Goal: Task Accomplishment & Management: Manage account settings

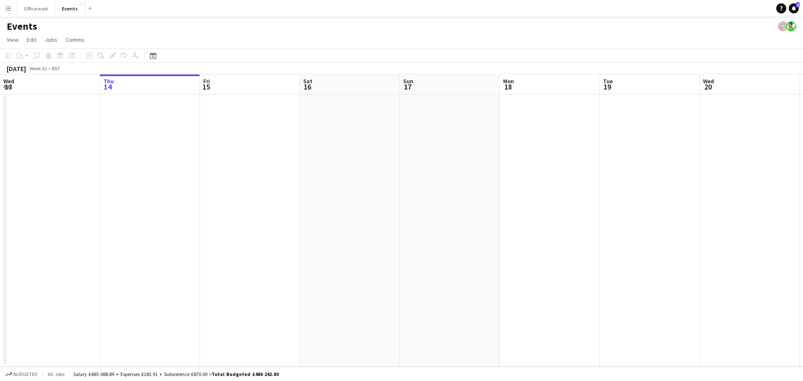
click at [17, 265] on app-calendar-viewport "Mon 11 Tue 12 Wed 13 Thu 14 Fri 15 Sat 16 Sun 17 Mon 18 Tue 19 Wed 20 Thu 21 Fr…" at bounding box center [401, 220] width 803 height 292
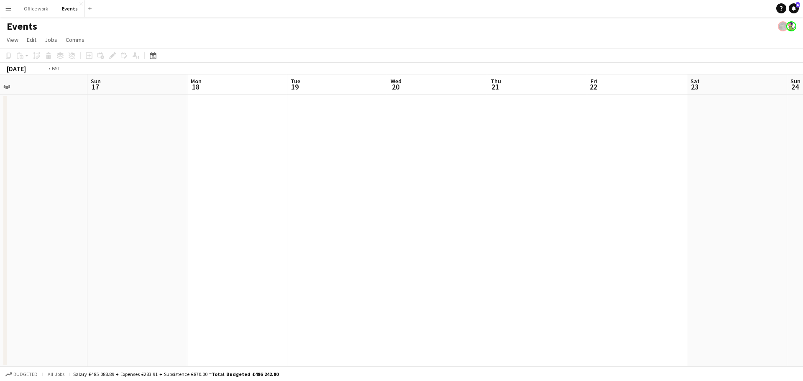
click at [79, 309] on app-calendar-viewport "Wed 13 Thu 14 Fri 15 Sat 16 Sun 17 Mon 18 Tue 19 Wed 20 Thu 21 Fri 22 Sat 23 Su…" at bounding box center [401, 220] width 803 height 292
drag, startPoint x: 425, startPoint y: 233, endPoint x: 284, endPoint y: 296, distance: 155.1
click at [296, 294] on app-calendar-viewport "Sun 17 Mon 18 Tue 19 Wed 20 Thu 21 Fri 22 Sat 23 Sun 24 Mon 25 Tue 26 Wed 27 Th…" at bounding box center [401, 220] width 803 height 292
drag, startPoint x: 393, startPoint y: 271, endPoint x: 233, endPoint y: 302, distance: 163.3
click at [245, 312] on app-calendar-viewport "Tue 19 Wed 20 Thu 21 Fri 22 Sat 23 Sun 24 Mon 25 Tue 26 Wed 27 Thu 28 Fri 29 Sa…" at bounding box center [401, 220] width 803 height 292
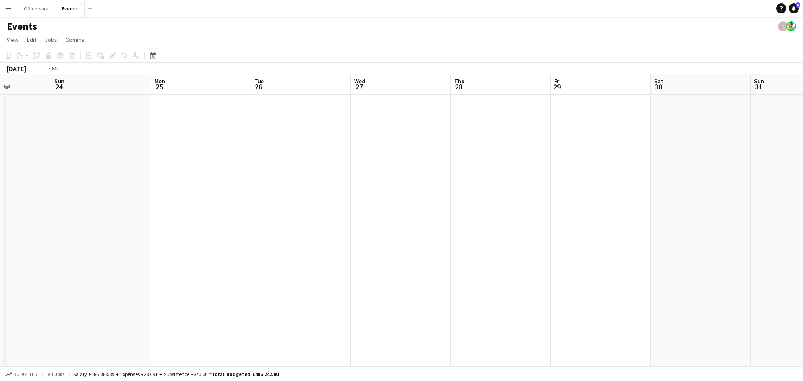
click at [194, 320] on app-calendar-viewport "Thu 21 Fri 22 Sat 23 Sun 24 Mon 25 Tue 26 Wed 27 Thu 28 Fri 29 Sat 30 Sun 31 Mo…" at bounding box center [401, 220] width 803 height 292
drag, startPoint x: 439, startPoint y: 197, endPoint x: 272, endPoint y: 266, distance: 180.9
click at [290, 271] on app-calendar-viewport "Sat 23 Sun 24 Mon 25 Tue 26 Wed 27 Thu 28 Fri 29 Sat 30 Sun 31 Mon 1 Tue 2 Wed …" at bounding box center [401, 220] width 803 height 292
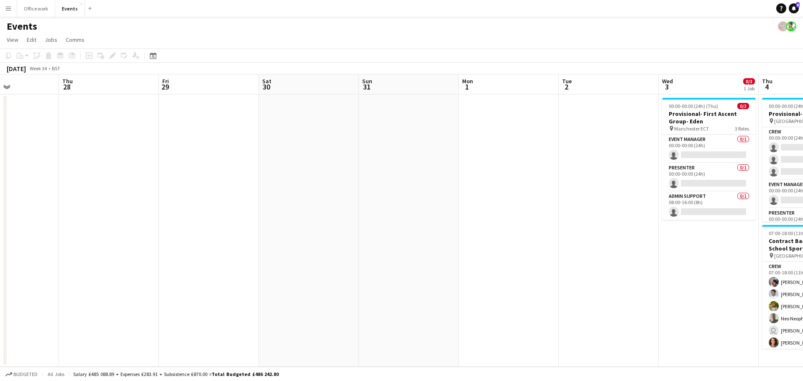
drag, startPoint x: 379, startPoint y: 234, endPoint x: 346, endPoint y: 231, distance: 32.9
click at [366, 235] on app-calendar-viewport "Mon 25 Tue 26 Wed 27 Thu 28 Fri 29 Sat 30 Sun 31 Mon 1 Tue 2 Wed 3 0/3 1 Job Th…" at bounding box center [401, 220] width 803 height 292
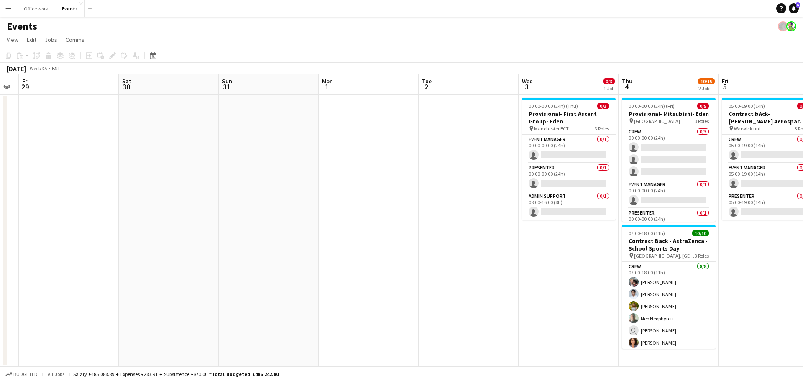
click at [374, 203] on app-calendar-viewport "Mon 25 Tue 26 Wed 27 Thu 28 Fri 29 Sat 30 Sun 31 Mon 1 Tue 2 Wed 3 0/3 1 Job Th…" at bounding box center [401, 220] width 803 height 292
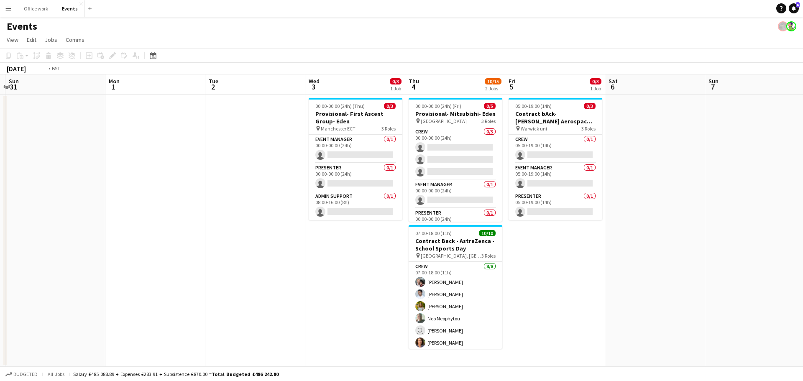
drag, startPoint x: 378, startPoint y: 197, endPoint x: 109, endPoint y: 252, distance: 274.2
click at [100, 256] on app-calendar-viewport "Wed 27 Thu 28 Fri 29 Sat 30 Sun 31 Mon 1 Tue 2 Wed 3 0/3 1 Job Thu 4 10/15 2 Jo…" at bounding box center [401, 220] width 803 height 292
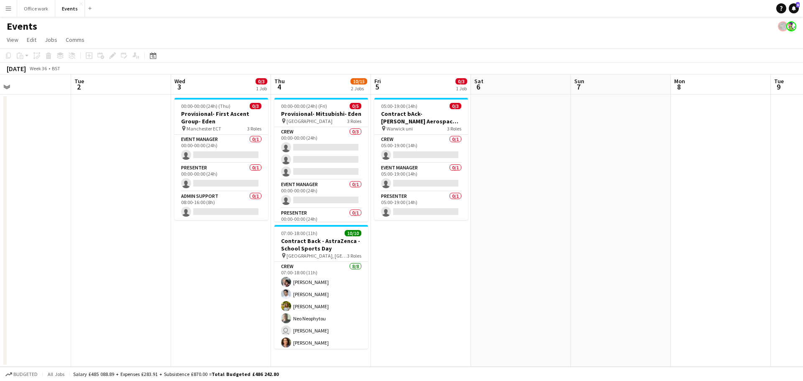
scroll to position [83, 0]
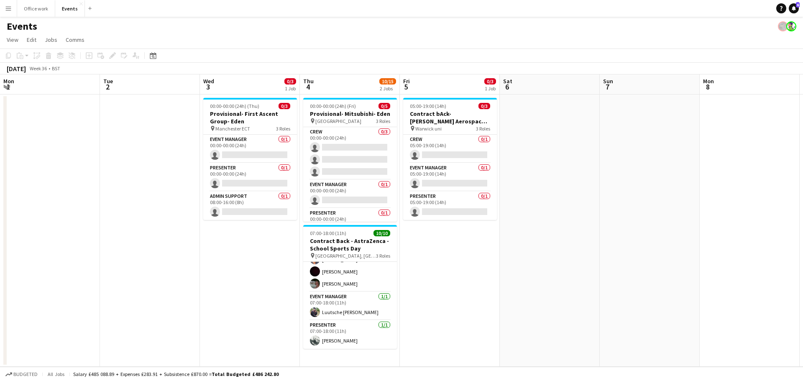
drag, startPoint x: 636, startPoint y: 219, endPoint x: 383, endPoint y: 270, distance: 258.3
click at [377, 275] on app-calendar-viewport "Fri 29 Sat 30 Sun 31 Mon 1 Tue 2 Wed 3 0/3 1 Job Thu 4 10/15 2 Jobs Fri 5 0/3 1…" at bounding box center [401, 220] width 803 height 292
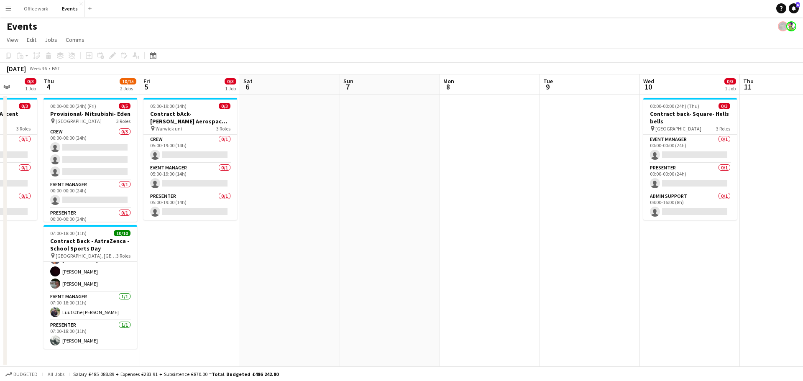
drag, startPoint x: 499, startPoint y: 252, endPoint x: 319, endPoint y: 288, distance: 183.0
click at [315, 290] on app-calendar-viewport "Mon 1 Tue 2 Wed 3 0/3 1 Job Thu 4 10/15 2 Jobs Fri 5 0/3 1 Job Sat 6 Sun 7 Mon …" at bounding box center [401, 220] width 803 height 292
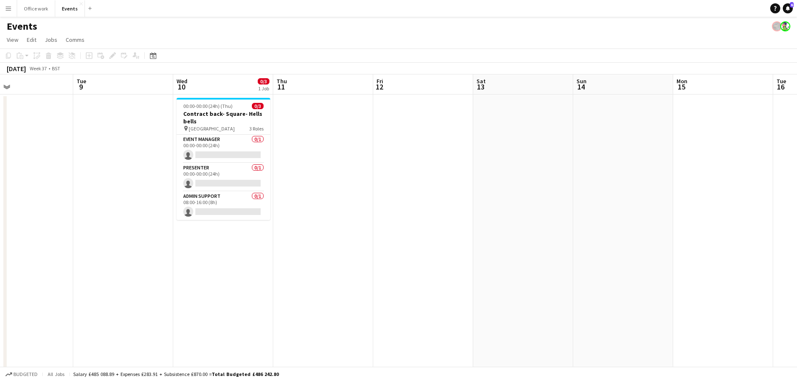
drag, startPoint x: 598, startPoint y: 220, endPoint x: 280, endPoint y: 250, distance: 318.9
click at [246, 266] on app-calendar-viewport "Sat 6 Sun 7 Mon 8 Tue 9 Wed 10 0/3 1 Job Thu 11 Fri 12 Sat 13 Sun 14 Mon 15 Tue…" at bounding box center [398, 283] width 797 height 418
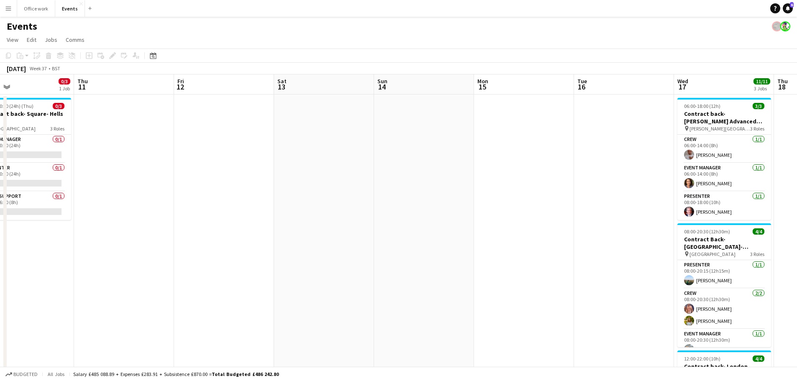
scroll to position [0, 298]
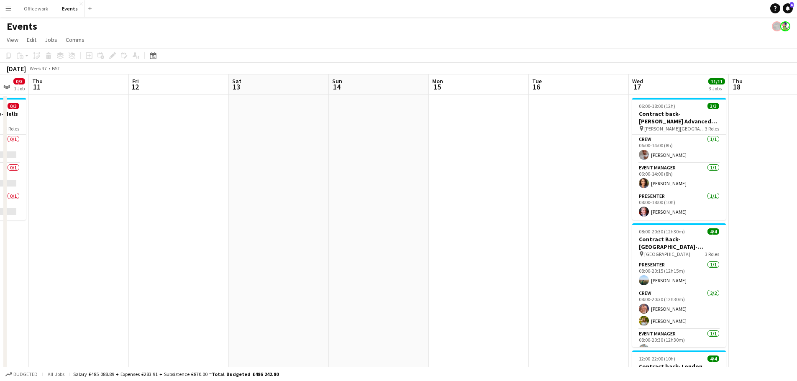
drag, startPoint x: 458, startPoint y: 241, endPoint x: 170, endPoint y: 295, distance: 292.9
click at [170, 295] on app-calendar-viewport "Mon 8 Tue 9 Wed 10 0/3 1 Job Thu 11 Fri 12 Sat 13 Sun 14 Mon 15 Tue 16 Wed 17 1…" at bounding box center [398, 283] width 797 height 418
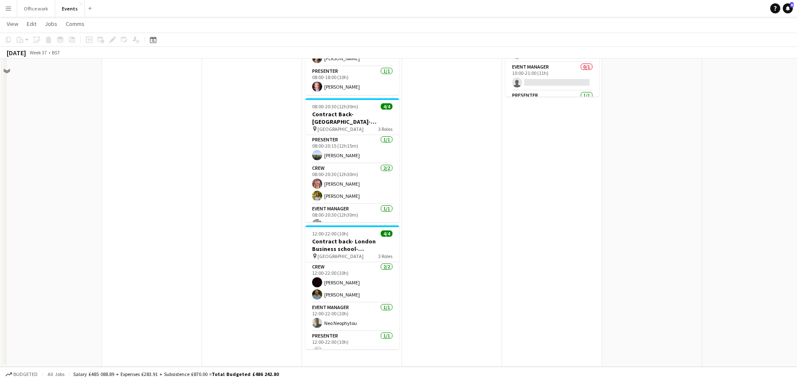
scroll to position [0, 0]
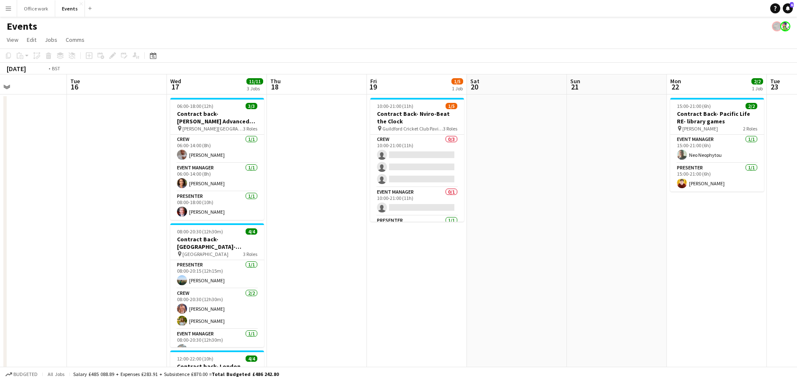
drag, startPoint x: 675, startPoint y: 247, endPoint x: 357, endPoint y: 285, distance: 320.2
click at [354, 287] on app-calendar-viewport "Thu 11 Fri 12 Sat 13 Sun 14 Mon 15 Tue 16 Wed 17 11/11 3 Jobs Thu 18 Fri 19 1/5…" at bounding box center [398, 283] width 797 height 418
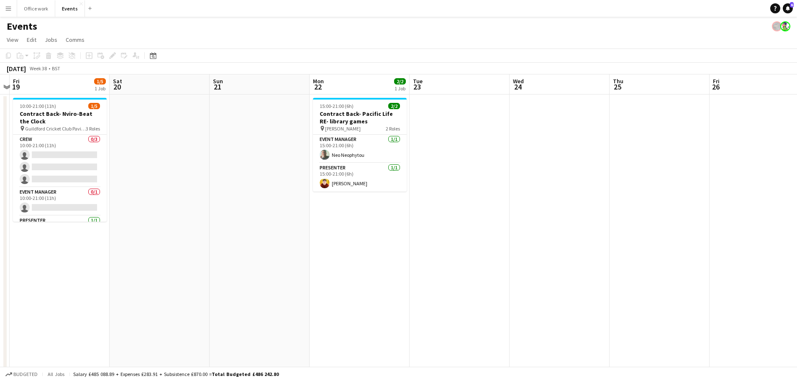
drag, startPoint x: 596, startPoint y: 271, endPoint x: 383, endPoint y: 308, distance: 216.3
click at [382, 310] on app-calendar-viewport "Mon 15 Tue 16 Wed 17 11/11 3 Jobs Thu 18 Fri 19 1/5 1 Job Sat 20 Sun 21 Mon 22 …" at bounding box center [398, 283] width 797 height 418
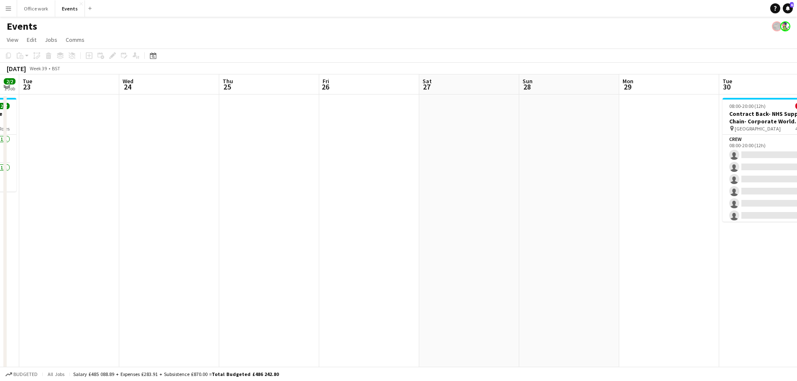
drag, startPoint x: 637, startPoint y: 208, endPoint x: 476, endPoint y: 230, distance: 162.2
click at [327, 279] on app-calendar-viewport "Fri 19 1/5 1 Job Sat 20 Sun 21 Mon 22 2/2 1 Job Tue 23 Wed 24 Thu 25 Fri 26 Sat…" at bounding box center [398, 283] width 797 height 418
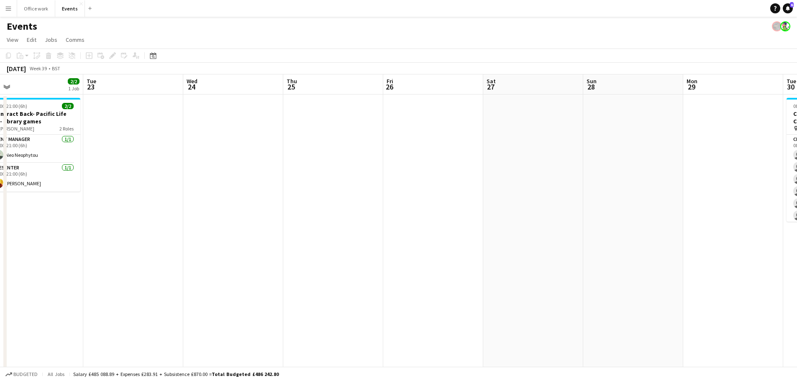
drag, startPoint x: 483, startPoint y: 266, endPoint x: 315, endPoint y: 280, distance: 168.8
click at [313, 281] on app-calendar-viewport "Fri 19 1/5 1 Job Sat 20 Sun 21 Mon 22 2/2 1 Job Tue 23 Wed 24 Thu 25 Fri 26 Sat…" at bounding box center [398, 283] width 797 height 418
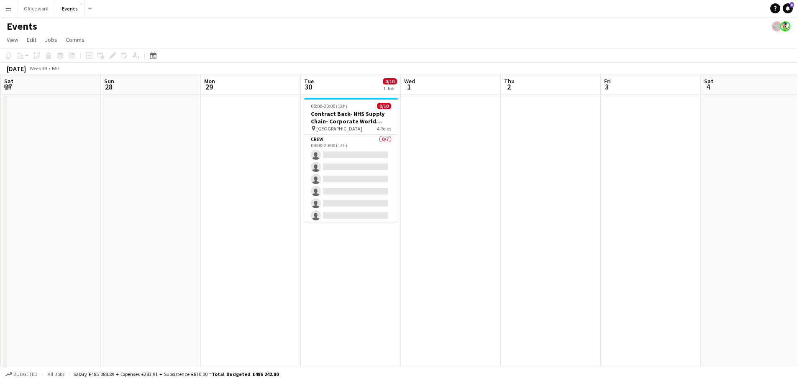
drag, startPoint x: 566, startPoint y: 262, endPoint x: 420, endPoint y: 277, distance: 146.8
click at [420, 277] on app-calendar-viewport "Tue 23 Wed 24 Thu 25 Fri 26 Sat 27 Sun 28 Mon 29 Tue 30 0/10 1 Job Wed 1 Thu 2 …" at bounding box center [398, 283] width 797 height 418
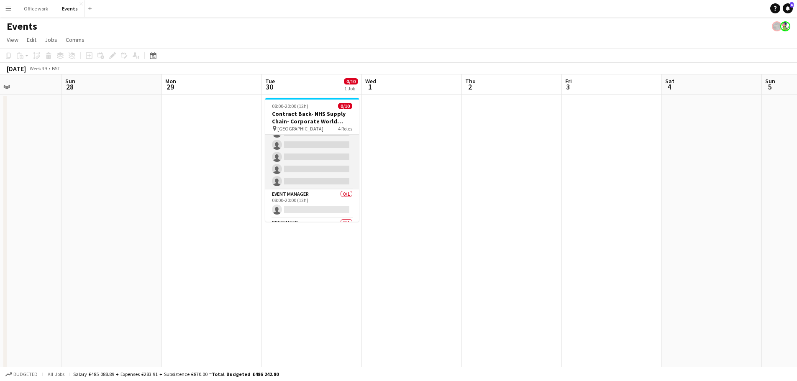
scroll to position [100, 0]
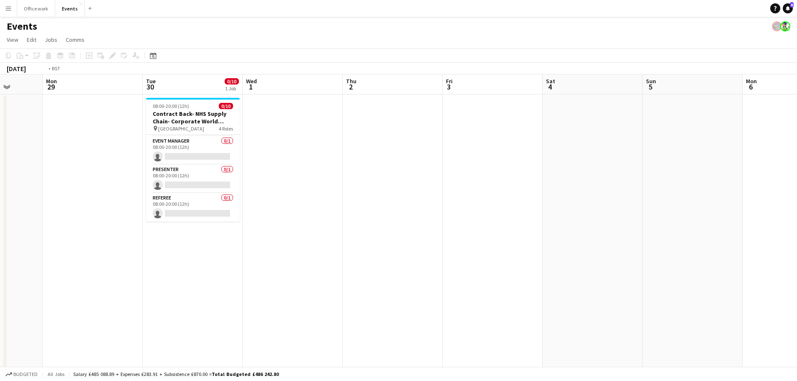
drag, startPoint x: 394, startPoint y: 239, endPoint x: 185, endPoint y: 280, distance: 213.1
click at [168, 288] on app-calendar-viewport "Thu 25 Fri 26 Sat 27 Sun 28 Mon 29 Tue 30 0/10 1 Job Wed 1 Thu 2 Fri 3 Sat 4 Su…" at bounding box center [398, 283] width 797 height 418
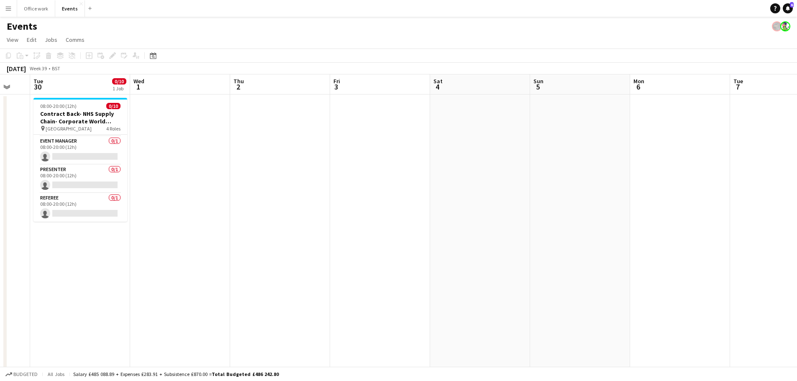
drag, startPoint x: 441, startPoint y: 228, endPoint x: 167, endPoint y: 264, distance: 276.4
click at [159, 269] on app-calendar-viewport "Sat 27 Sun 28 Mon 29 Tue 30 0/10 1 Job Wed 1 Thu 2 Fri 3 Sat 4 Sun 5 Mon 6 Tue …" at bounding box center [398, 283] width 797 height 418
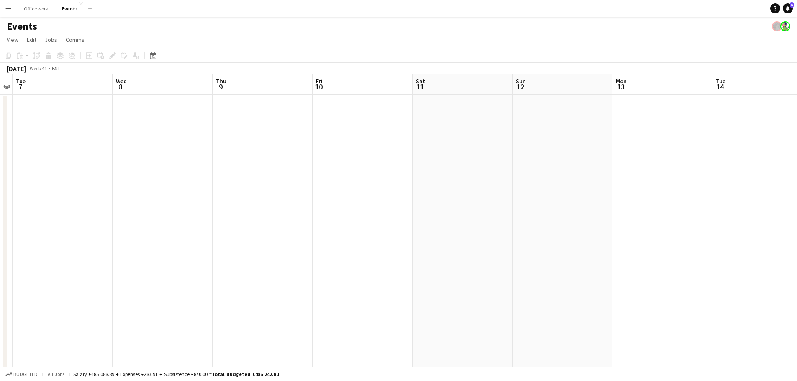
drag, startPoint x: 436, startPoint y: 256, endPoint x: 96, endPoint y: 281, distance: 341.0
click at [79, 295] on app-calendar-viewport "Sat 4 Sun 5 Mon 6 Tue 7 Wed 8 Thu 9 Fri 10 Sat 11 Sun 12 Mon 13 Tue 14 Wed 15 T…" at bounding box center [398, 283] width 797 height 418
drag, startPoint x: 488, startPoint y: 279, endPoint x: 383, endPoint y: 200, distance: 132.0
click at [143, 282] on app-calendar-viewport "Sat 4 Sun 5 Mon 6 Tue 7 Wed 8 Thu 9 Fri 10 Sat 11 Sun 12 Mon 13 Tue 14 Wed 15 T…" at bounding box center [398, 283] width 797 height 418
drag, startPoint x: 561, startPoint y: 238, endPoint x: 454, endPoint y: 210, distance: 110.5
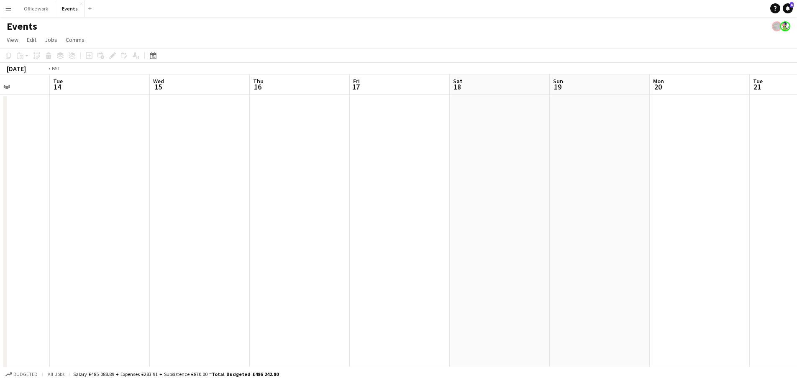
click at [123, 292] on app-calendar-viewport "Fri 10 Sat 11 Sun 12 Mon 13 Tue 14 Wed 15 Thu 16 Fri 17 Sat 18 Sun 19 Mon 20 Tu…" at bounding box center [398, 283] width 797 height 418
click at [154, 300] on app-calendar-viewport "Mon 13 Tue 14 Wed 15 Thu 16 Fri 17 Sat 18 Sun 19 Mon 20 Tue 21 Wed 22 Thu 23 Fr…" at bounding box center [398, 283] width 797 height 418
drag, startPoint x: 470, startPoint y: 255, endPoint x: 307, endPoint y: 229, distance: 164.8
click at [202, 297] on app-calendar-viewport "Thu 16 Fri 17 Sat 18 Sun 19 Mon 20 Tue 21 Wed 22 Thu 23 Fri 24 Sat 25 Sun 26 Mo…" at bounding box center [398, 283] width 797 height 418
drag, startPoint x: 251, startPoint y: 285, endPoint x: 331, endPoint y: 179, distance: 132.6
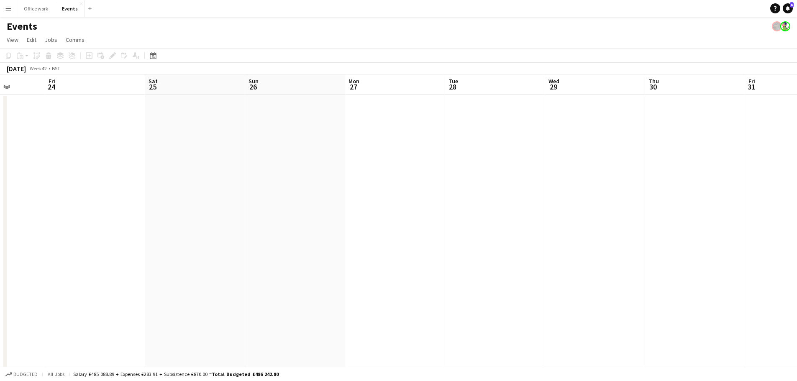
click at [140, 272] on app-calendar-viewport "Mon 20 Tue 21 Wed 22 Thu 23 Fri 24 Sat 25 Sun 26 Mon 27 Tue 28 Wed 29 Thu 30 Fr…" at bounding box center [398, 283] width 797 height 418
click at [164, 253] on app-calendar-viewport "Thu 23 Fri 24 Sat 25 Sun 26 Mon 27 Tue 28 Wed 29 Thu 30 Fri 31 Sat 1 Sun 2 Mon …" at bounding box center [398, 283] width 797 height 418
drag, startPoint x: 391, startPoint y: 224, endPoint x: 346, endPoint y: 194, distance: 54.2
click at [267, 252] on app-calendar-viewport "Mon 27 Tue 28 Wed 29 Thu 30 Fri 31 Sat 1 Sun 2 Mon 3 Tue 4 Wed 5 Thu 6 Fri 7 Sa…" at bounding box center [398, 283] width 797 height 418
drag, startPoint x: 258, startPoint y: 253, endPoint x: 202, endPoint y: 233, distance: 59.0
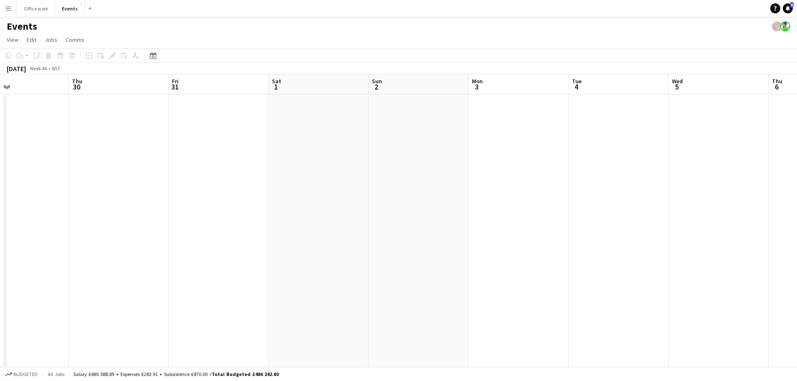
click at [193, 250] on app-calendar-viewport "Mon 27 Tue 28 Wed 29 Thu 30 Fri 31 Sat 1 Sun 2 Mon 3 Tue 4 Wed 5 Thu 6 Fri 7 Sa…" at bounding box center [398, 283] width 797 height 418
click at [230, 264] on app-calendar-viewport "Fri 31 Sat 1 Sun 2 Mon 3 Tue 4 Wed 5 Thu 6 Fri 7 Sat 8 Sun 9 Mon 10 Tue 11 Wed …" at bounding box center [398, 283] width 797 height 418
click at [610, 178] on app-calendar-viewport "Sun 2 Mon 3 Tue 4 Wed 5 Thu 6 Fri 7 Sat 8 Sun 9 Mon 10 Tue 11 Wed 12 Thu 13 Fri…" at bounding box center [398, 283] width 797 height 418
drag, startPoint x: 129, startPoint y: 187, endPoint x: 423, endPoint y: 197, distance: 294.7
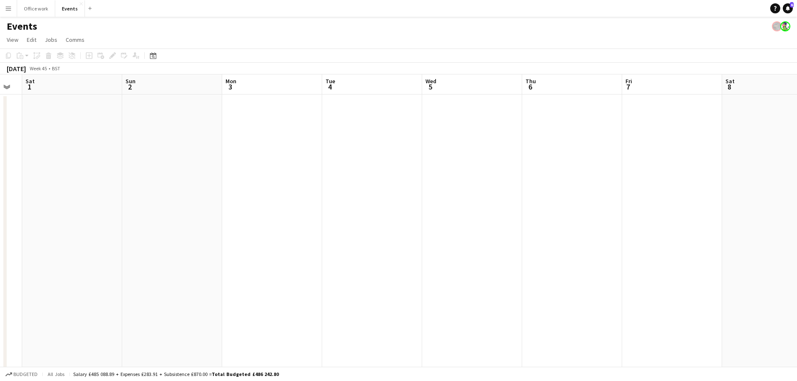
click at [443, 192] on app-calendar-viewport "Thu 30 Fri 31 Sat 1 Sun 2 Mon 3 Tue 4 Wed 5 Thu 6 Fri 7 Sat 8 Sun 9 Mon 10 Tue …" at bounding box center [398, 283] width 797 height 418
drag, startPoint x: 340, startPoint y: 209, endPoint x: 196, endPoint y: 225, distance: 144.4
click at [427, 214] on app-calendar-viewport "Sun 26 Mon 27 Tue 28 Wed 29 Thu 30 Fri 31 Sat 1 Sun 2 Mon 3 Tue 4 Wed 5 Thu 6 F…" at bounding box center [398, 283] width 797 height 418
click at [474, 253] on app-calendar-viewport "Thu 23 Fri 24 Sat 25 Sun 26 Mon 27 Tue 28 Wed 29 Thu 30 Fri 31 Sat 1 Sun 2 Mon …" at bounding box center [398, 283] width 797 height 418
drag, startPoint x: 103, startPoint y: 259, endPoint x: 176, endPoint y: 264, distance: 73.0
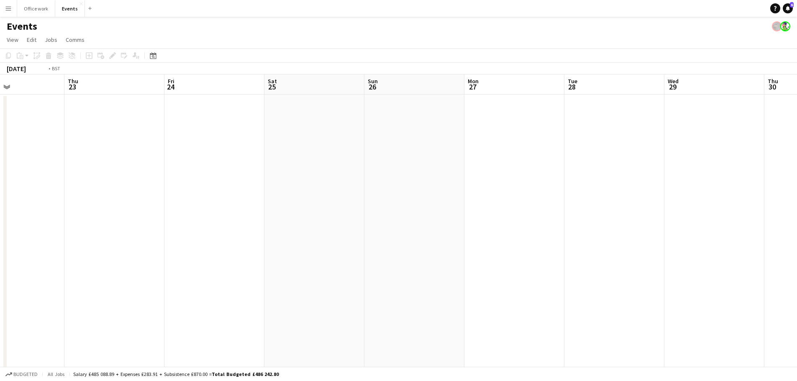
click at [463, 280] on app-calendar-viewport "Mon 20 Tue 21 Wed 22 Thu 23 Fri 24 Sat 25 Sun 26 Mon 27 Tue 28 Wed 29 Thu 30 Fr…" at bounding box center [398, 283] width 797 height 418
click at [472, 274] on app-calendar-viewport "Thu 16 Fri 17 Sat 18 Sun 19 Mon 20 Tue 21 Wed 22 Thu 23 Fri 24 Sat 25 Sun 26 Mo…" at bounding box center [398, 283] width 797 height 418
drag, startPoint x: 245, startPoint y: 257, endPoint x: 553, endPoint y: 270, distance: 308.2
click at [553, 270] on app-calendar-viewport "Sun 12 Mon 13 Tue 14 Wed 15 Thu 16 Fri 17 Sat 18 Sun 19 Mon 20 Tue 21 Wed 22 Th…" at bounding box center [398, 283] width 797 height 418
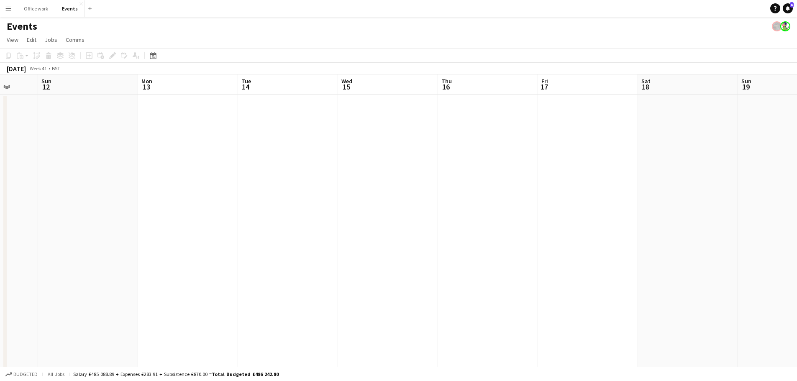
drag, startPoint x: 197, startPoint y: 240, endPoint x: 321, endPoint y: 231, distance: 123.8
click at [490, 247] on app-calendar-viewport "Thu 9 Fri 10 Sat 11 Sun 12 Mon 13 Tue 14 Wed 15 Thu 16 Fri 17 Sat 18 Sun 19 Mon…" at bounding box center [398, 283] width 797 height 418
drag, startPoint x: 310, startPoint y: 224, endPoint x: 484, endPoint y: 228, distance: 173.3
click at [466, 226] on app-calendar-viewport "Sat 4 Sun 5 Mon 6 Tue 7 Wed 8 Thu 9 Fri 10 Sat 11 Sun 12 Mon 13 Tue 14 Wed 15 T…" at bounding box center [398, 283] width 797 height 418
drag, startPoint x: 72, startPoint y: 197, endPoint x: 459, endPoint y: 210, distance: 386.8
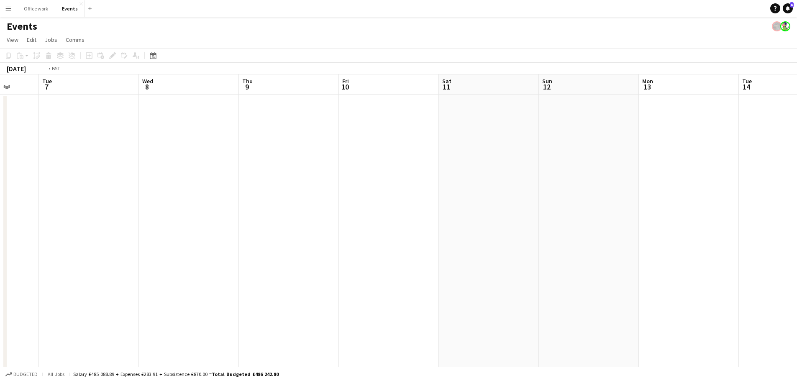
click at [421, 206] on app-calendar-viewport "Sat 4 Sun 5 Mon 6 Tue 7 Wed 8 Thu 9 Fri 10 Sat 11 Sun 12 Mon 13 Tue 14 Wed 15 T…" at bounding box center [398, 283] width 797 height 418
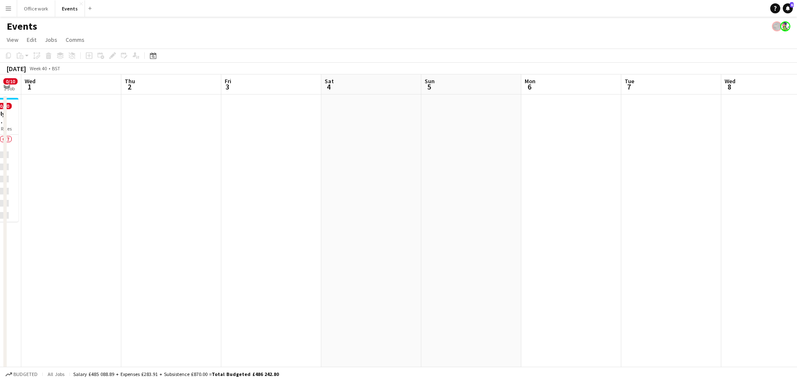
click at [405, 205] on app-calendar-viewport "Mon 29 Tue 30 0/10 1 Job Wed 1 Thu 2 Fri 3 Sat 4 Sun 5 Mon 6 Tue 7 Wed 8 Thu 9 …" at bounding box center [398, 283] width 797 height 418
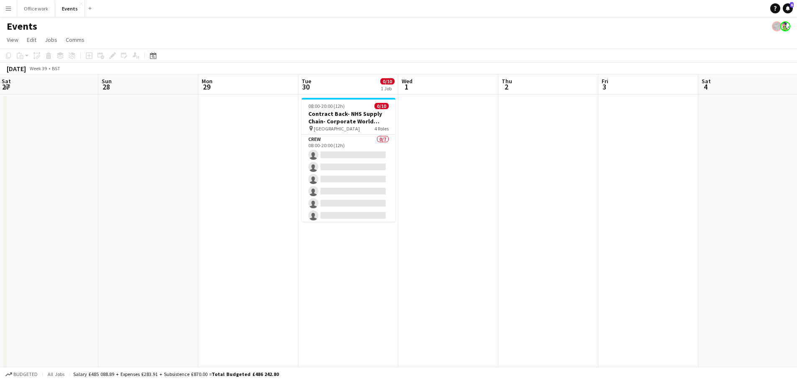
drag, startPoint x: 327, startPoint y: 191, endPoint x: 410, endPoint y: 191, distance: 83.7
click at [395, 189] on app-calendar-viewport "Thu 25 Fri 26 Sat 27 Sun 28 Mon 29 Tue 30 0/10 1 Job Wed 1 Thu 2 Fri 3 Sat 4 Su…" at bounding box center [398, 283] width 797 height 418
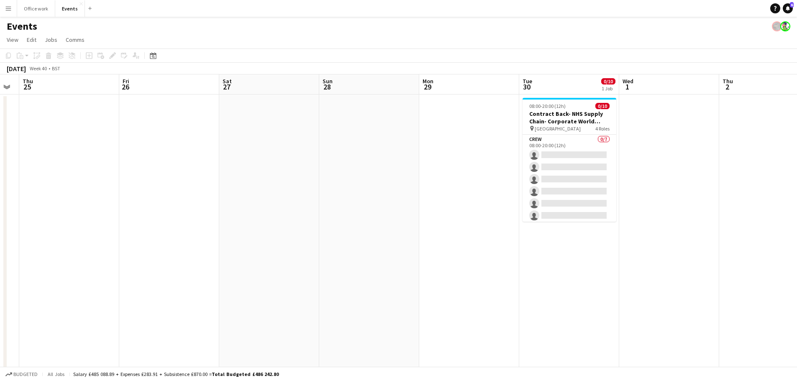
drag, startPoint x: 170, startPoint y: 185, endPoint x: 376, endPoint y: 193, distance: 206.4
click at [385, 191] on app-calendar-viewport "Mon 22 2/2 1 Job Tue 23 Wed 24 Thu 25 Fri 26 Sat 27 Sun 28 Mon 29 Tue 30 0/10 1…" at bounding box center [398, 283] width 797 height 418
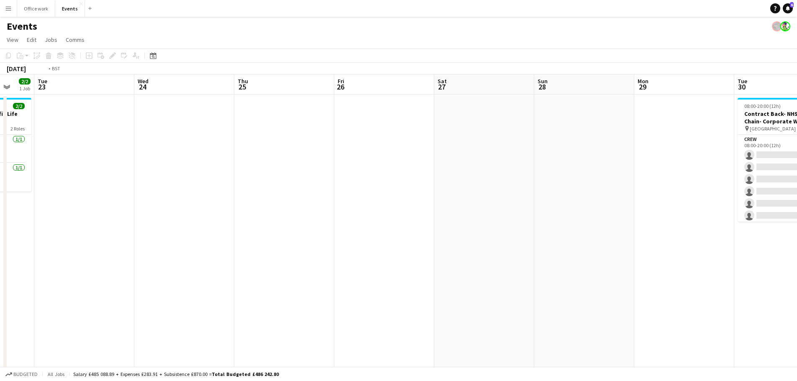
click at [434, 200] on app-calendar-viewport "Sat 20 Sun 21 Mon 22 2/2 1 Job Tue 23 Wed 24 Thu 25 Fri 26 Sat 27 Sun 28 Mon 29…" at bounding box center [398, 283] width 797 height 418
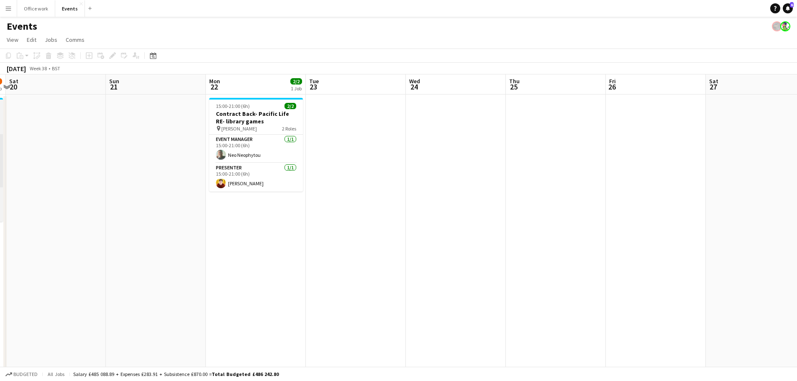
drag, startPoint x: 243, startPoint y: 199, endPoint x: 237, endPoint y: 186, distance: 14.8
click at [502, 208] on app-calendar-viewport "Thu 18 Fri 19 1/5 1 Job Sat 20 Sun 21 Mon 22 2/2 1 Job Tue 23 Wed 24 Thu 25 Fri…" at bounding box center [398, 283] width 797 height 418
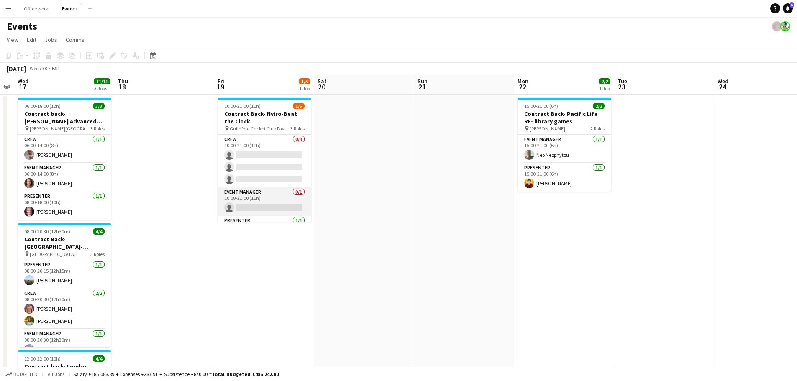
drag, startPoint x: 204, startPoint y: 185, endPoint x: 432, endPoint y: 202, distance: 228.2
click at [439, 203] on app-calendar-viewport "Mon 15 Tue 16 Wed 17 11/11 3 Jobs Thu 18 Fri 19 1/5 1 Job Sat 20 Sun 21 Mon 22 …" at bounding box center [398, 283] width 797 height 418
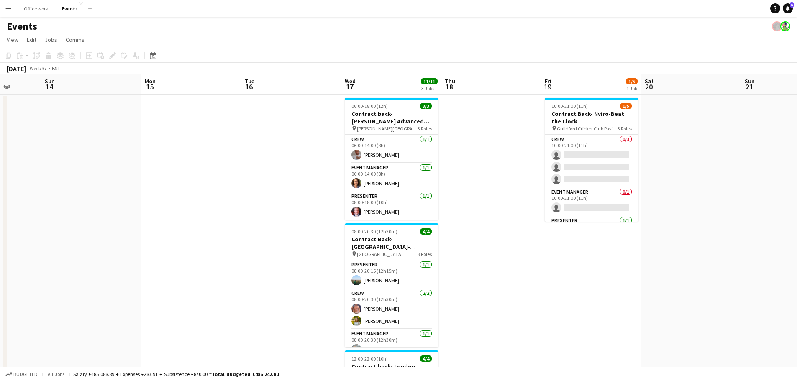
drag, startPoint x: 158, startPoint y: 179, endPoint x: 238, endPoint y: 185, distance: 80.2
click at [238, 185] on app-calendar-viewport "Thu 11 Fri 12 Sat 13 Sun 14 Mon 15 Tue 16 Wed 17 11/11 3 Jobs Thu 18 Fri 19 1/5…" at bounding box center [398, 283] width 797 height 418
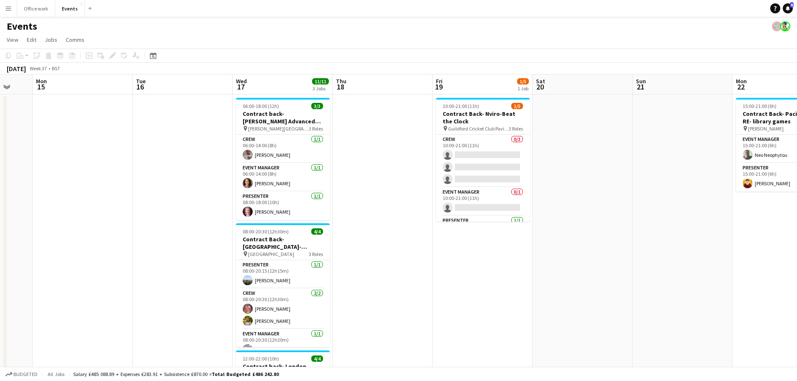
drag, startPoint x: 225, startPoint y: 185, endPoint x: 205, endPoint y: 184, distance: 20.2
click at [205, 184] on app-calendar-viewport "Thu 11 Fri 12 Sat 13 Sun 14 Mon 15 Tue 16 Wed 17 11/11 3 Jobs Thu 18 Fri 19 1/5…" at bounding box center [398, 283] width 797 height 418
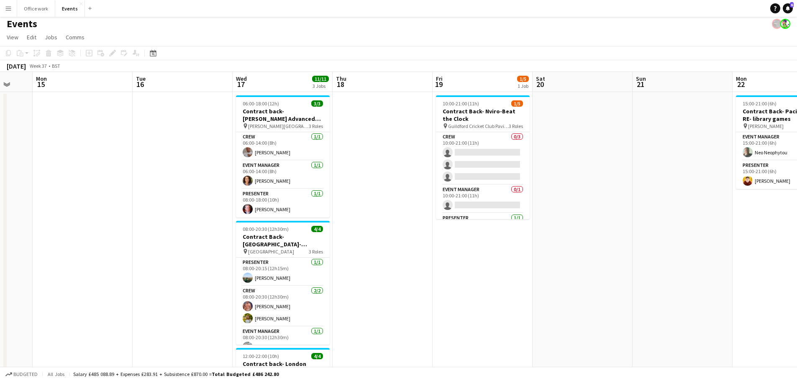
scroll to position [0, 0]
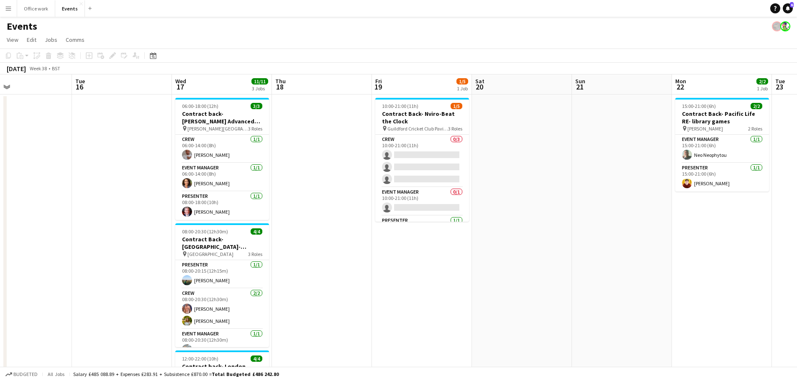
drag, startPoint x: 456, startPoint y: 87, endPoint x: 404, endPoint y: 88, distance: 51.9
click at [404, 88] on app-calendar-viewport "Thu 11 Fri 12 Sat 13 Sun 14 Mon 15 Tue 16 Wed 17 11/11 3 Jobs Thu 18 Fri 19 1/5…" at bounding box center [398, 283] width 797 height 418
click at [310, 84] on app-board-header-date "Thu 18" at bounding box center [320, 84] width 100 height 20
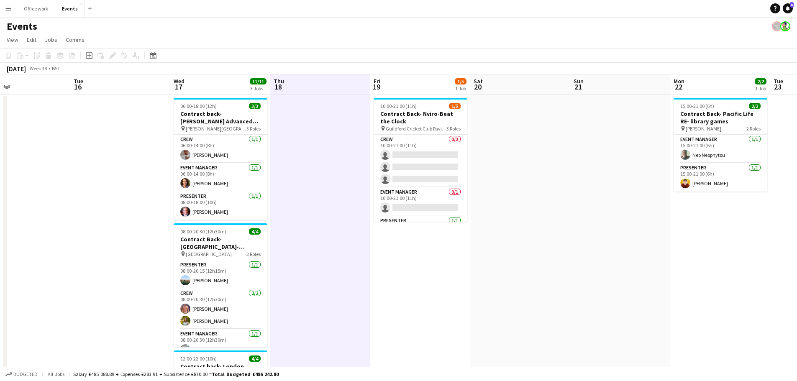
click at [310, 84] on app-board-header-date "Thu 18" at bounding box center [320, 84] width 100 height 20
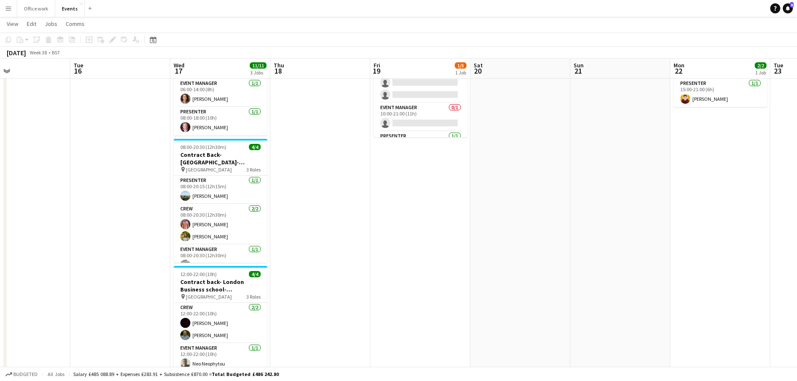
click at [310, 193] on app-date-cell at bounding box center [320, 208] width 100 height 397
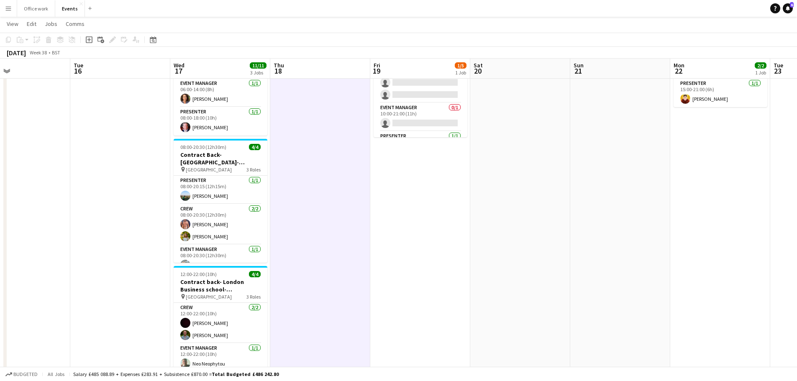
scroll to position [0, 229]
click at [310, 193] on app-date-cell at bounding box center [321, 208] width 100 height 397
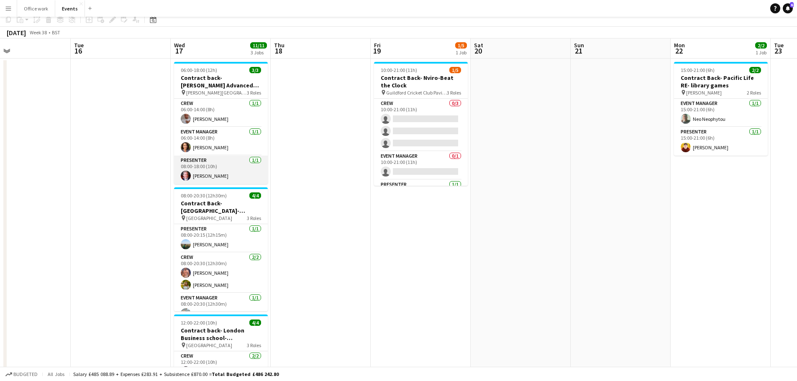
scroll to position [0, 0]
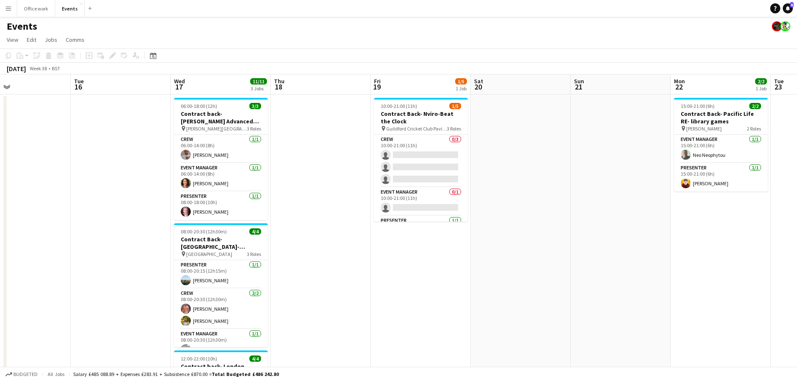
click at [223, 87] on app-board-header-date "Wed 17 11/11 3 Jobs" at bounding box center [221, 84] width 100 height 20
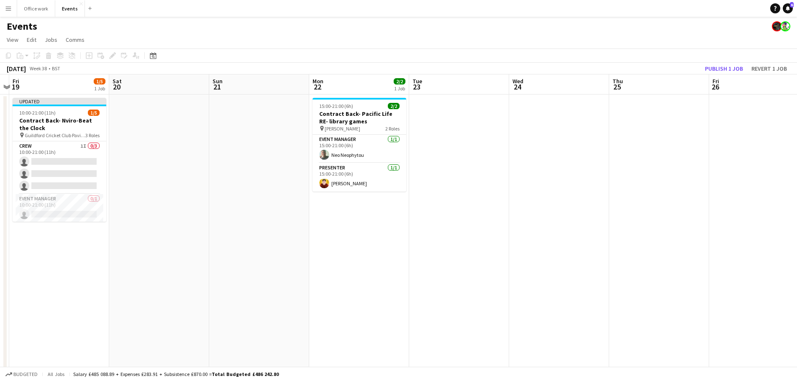
drag, startPoint x: 529, startPoint y: 302, endPoint x: 336, endPoint y: 272, distance: 196.2
click at [275, 299] on app-calendar-viewport "Tue 16 Wed 17 11/11 3 Jobs Thu 18 Fri 19 1/5 1 Job Sat 20 Sun 21 Mon 22 2/2 1 J…" at bounding box center [398, 283] width 797 height 418
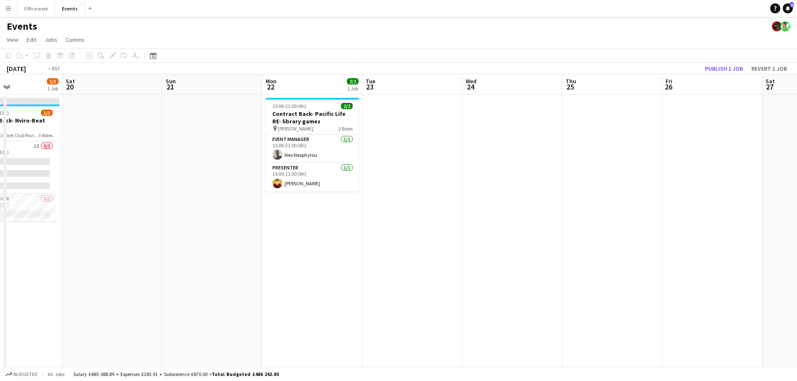
drag, startPoint x: 554, startPoint y: 244, endPoint x: 406, endPoint y: 241, distance: 147.3
click at [208, 305] on app-calendar-viewport "Tue 16 Wed 17 11/11 3 Jobs Thu 18 Fri 19 1/5 1 Job Sat 20 Sun 21 Mon 22 2/2 1 J…" at bounding box center [398, 283] width 797 height 418
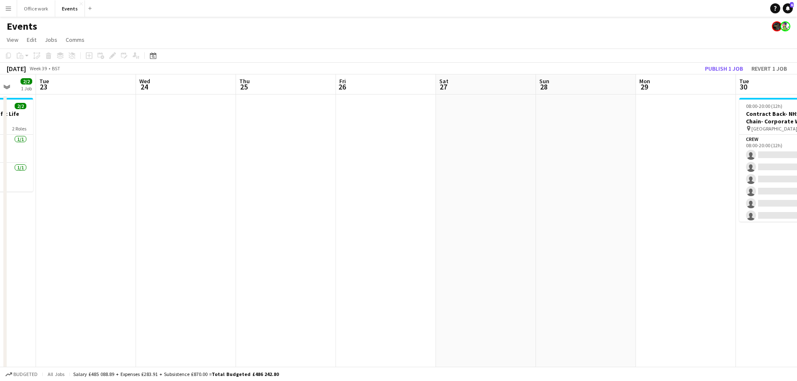
drag, startPoint x: 538, startPoint y: 243, endPoint x: 525, endPoint y: 241, distance: 12.9
click at [202, 308] on app-calendar-viewport "Fri 19 1/5 1 Job Sat 20 Sun 21 Mon 22 2/2 1 Job Tue 23 Wed 24 Thu 25 Fri 26 Sat…" at bounding box center [398, 283] width 797 height 418
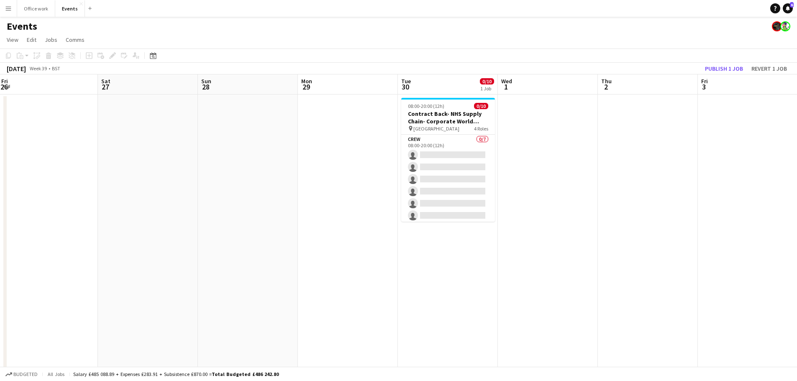
click at [210, 311] on app-calendar-viewport "Mon 22 2/2 1 Job Tue 23 Wed 24 Thu 25 Fri 26 Sat 27 Sun 28 Mon 29 Tue 30 0/10 1…" at bounding box center [398, 283] width 797 height 418
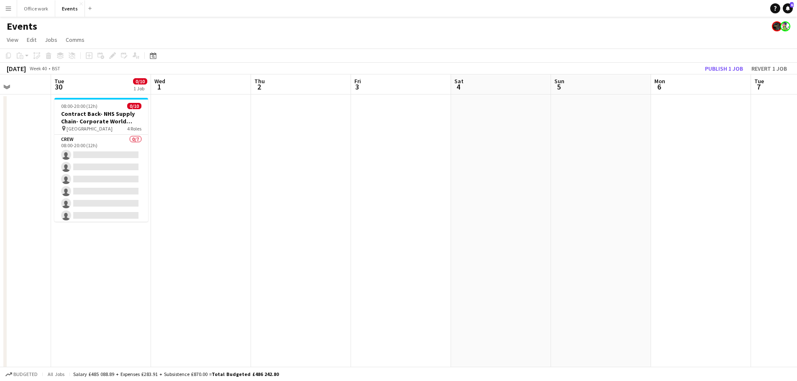
drag, startPoint x: 584, startPoint y: 243, endPoint x: 297, endPoint y: 249, distance: 287.5
click at [213, 300] on app-calendar-viewport "Fri 26 Sat 27 Sun 28 Mon 29 Tue 30 0/10 1 Job Wed 1 Thu 2 Fri 3 Sat 4 Sun 5 Mon…" at bounding box center [398, 283] width 797 height 418
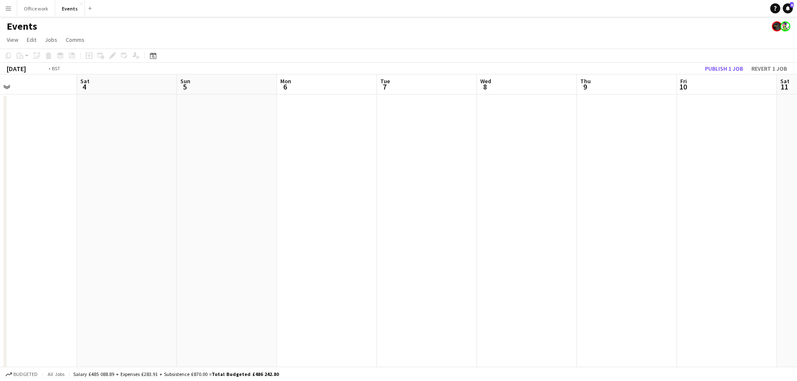
drag, startPoint x: 259, startPoint y: 274, endPoint x: 251, endPoint y: 240, distance: 35.6
click at [166, 284] on app-calendar-viewport "Wed 1 Thu 2 Fri 3 Sat 4 Sun 5 Mon 6 Tue 7 Wed 8 Thu 9 Fri 10 Sat 11 Sun 12 Mon …" at bounding box center [398, 283] width 797 height 418
click at [253, 279] on app-calendar-viewport "Sat 4 Sun 5 Mon 6 Tue 7 Wed 8 Thu 9 Fri 10 Sat 11 Sun 12 Mon 13 Tue 14 Wed 15 T…" at bounding box center [398, 283] width 797 height 418
drag, startPoint x: 173, startPoint y: 285, endPoint x: 452, endPoint y: 233, distance: 284.0
click at [154, 286] on app-calendar-viewport "Fri 10 Sat 11 Sun 12 Mon 13 Tue 14 Wed 15 Thu 16 Fri 17 Sat 18 Sun 19 Mon 20 Tu…" at bounding box center [398, 283] width 797 height 418
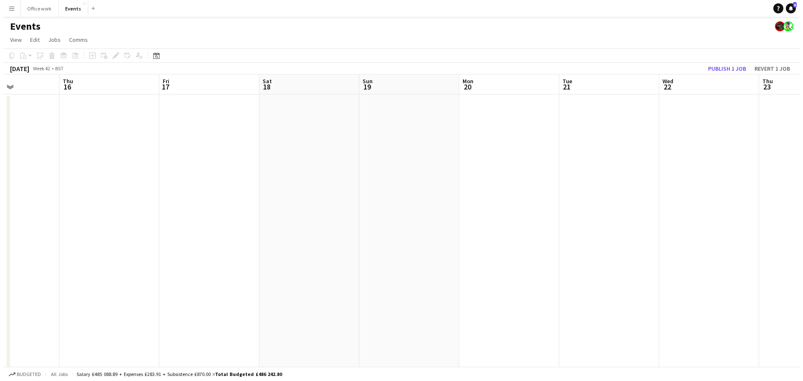
scroll to position [0, 236]
drag, startPoint x: 497, startPoint y: 237, endPoint x: 479, endPoint y: 251, distance: 23.0
click at [479, 251] on app-calendar-viewport "Sun 12 Mon 13 Tue 14 Wed 15 Thu 16 Fri 17 Sat 18 Sun 19 Mon 20 Tue 21 Wed 22 Th…" at bounding box center [398, 283] width 797 height 418
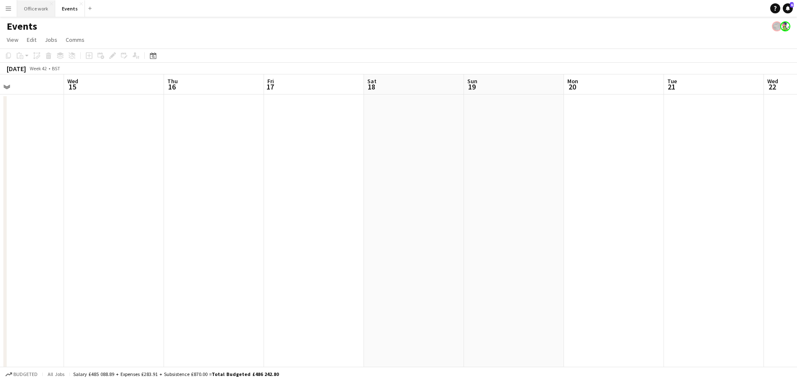
click at [33, 13] on button "Office work Close" at bounding box center [36, 8] width 38 height 16
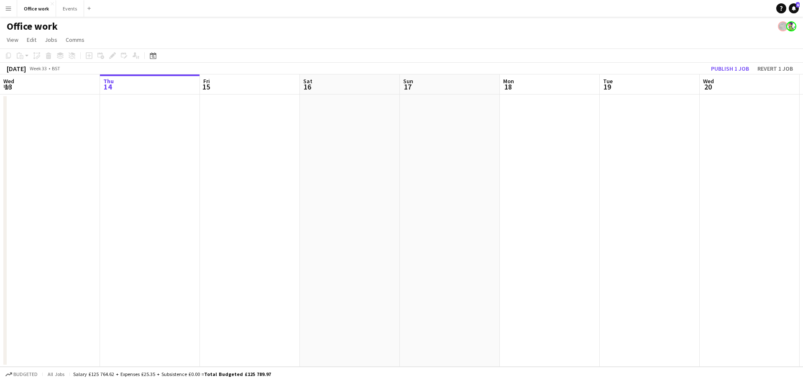
drag, startPoint x: 482, startPoint y: 242, endPoint x: 171, endPoint y: 259, distance: 311.3
click at [171, 259] on app-calendar-viewport "Mon 11 Tue 12 Wed 13 Thu 14 Fri 15 Sat 16 Sun 17 Mon 18 Tue 19 Wed 20 Thu 21 Fr…" at bounding box center [401, 220] width 803 height 292
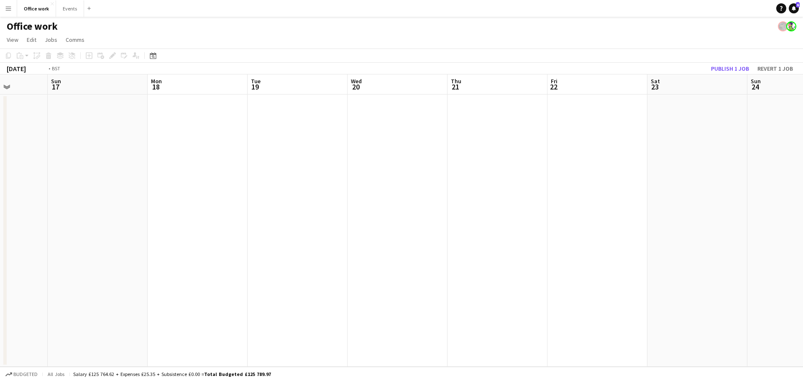
drag, startPoint x: 525, startPoint y: 237, endPoint x: 282, endPoint y: 233, distance: 242.7
click at [146, 267] on app-calendar-viewport "Thu 14 Fri 15 Sat 16 Sun 17 Mon 18 Tue 19 Wed 20 Thu 21 Fri 22 Sat 23 Sun 24 Mo…" at bounding box center [401, 220] width 803 height 292
click at [156, 54] on icon at bounding box center [153, 55] width 6 height 7
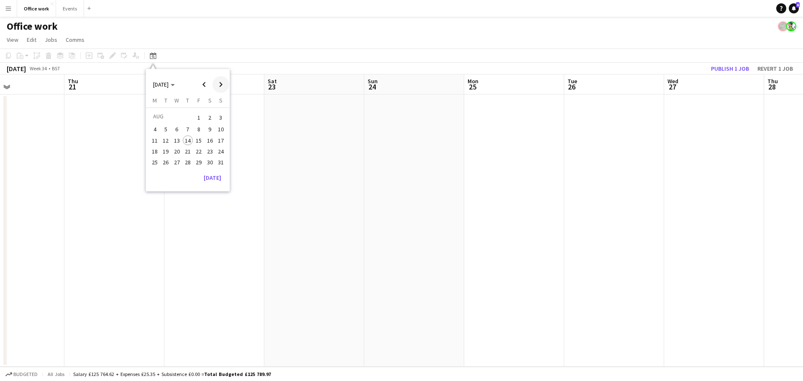
click at [221, 85] on span "Next month" at bounding box center [221, 84] width 17 height 17
click at [218, 84] on span "Next month" at bounding box center [221, 84] width 17 height 17
click at [190, 149] on span "16" at bounding box center [188, 149] width 10 height 10
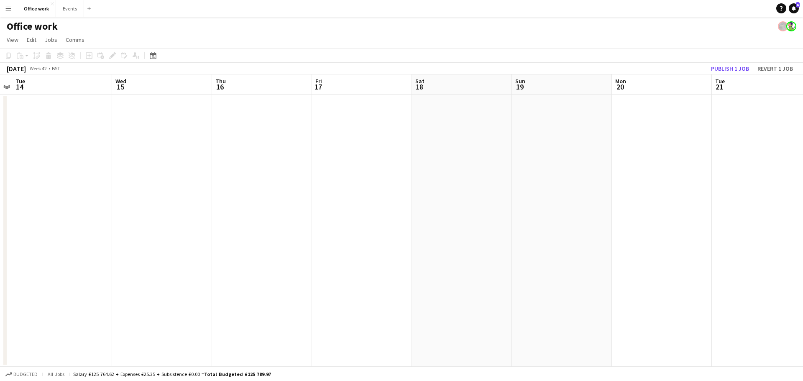
click at [242, 117] on app-date-cell at bounding box center [262, 231] width 100 height 272
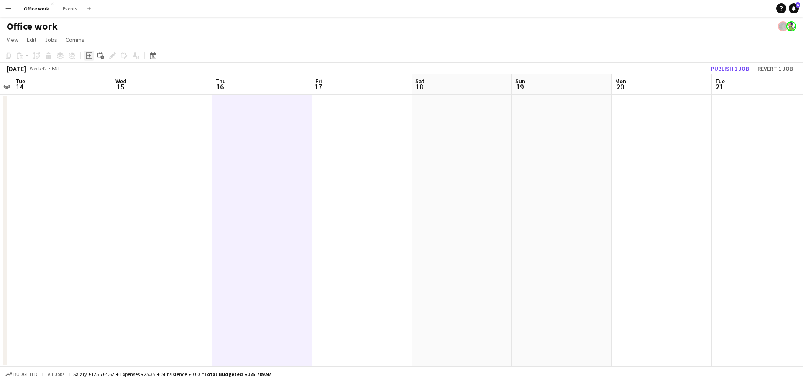
click at [92, 54] on icon "Add job" at bounding box center [89, 55] width 7 height 7
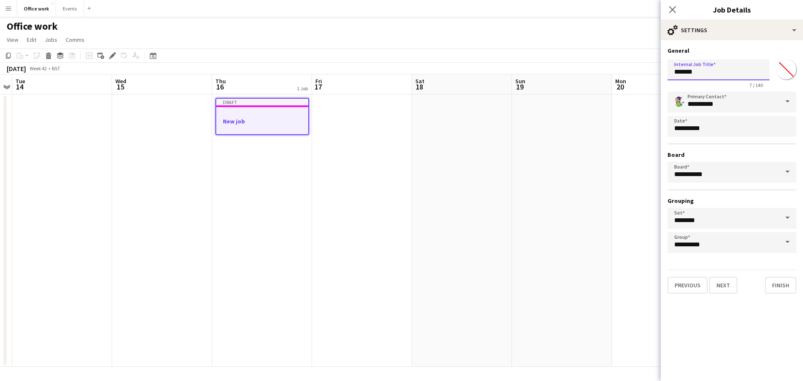
drag, startPoint x: 714, startPoint y: 78, endPoint x: 640, endPoint y: 81, distance: 74.1
click at [640, 81] on body "Menu Boards Boards Boards All jobs Status Workforce Workforce My Workforce Recr…" at bounding box center [401, 190] width 803 height 381
type input "**********"
click at [721, 284] on button "Next" at bounding box center [724, 285] width 28 height 17
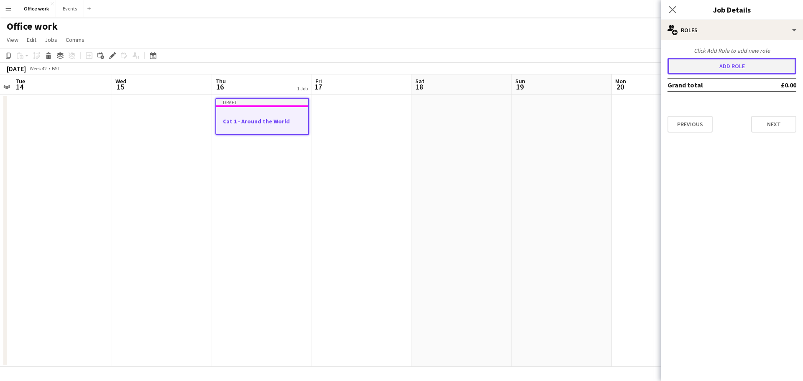
click at [678, 62] on button "Add role" at bounding box center [732, 66] width 129 height 17
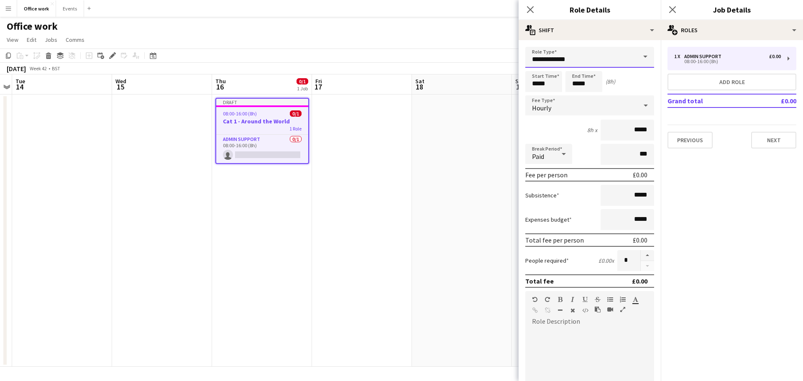
click at [590, 59] on input "**********" at bounding box center [589, 57] width 129 height 21
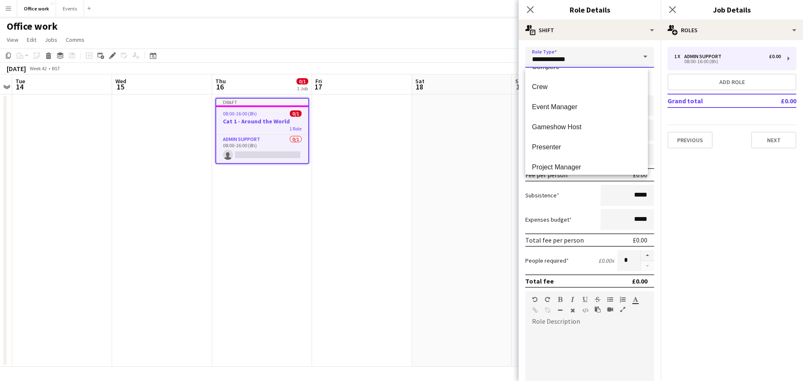
scroll to position [141, 0]
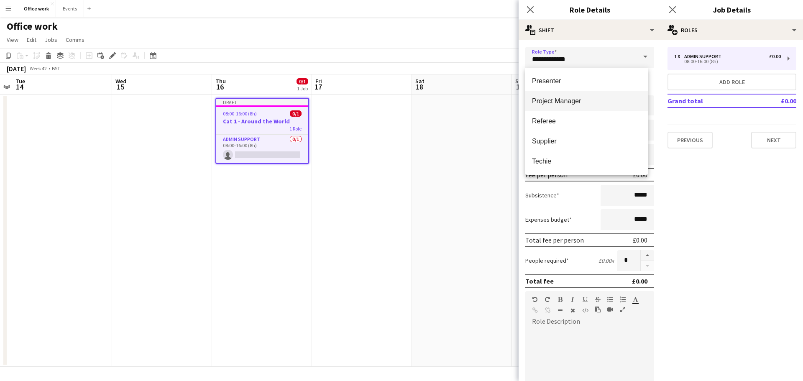
click at [585, 97] on span "Project Manager" at bounding box center [586, 101] width 109 height 8
type input "**********"
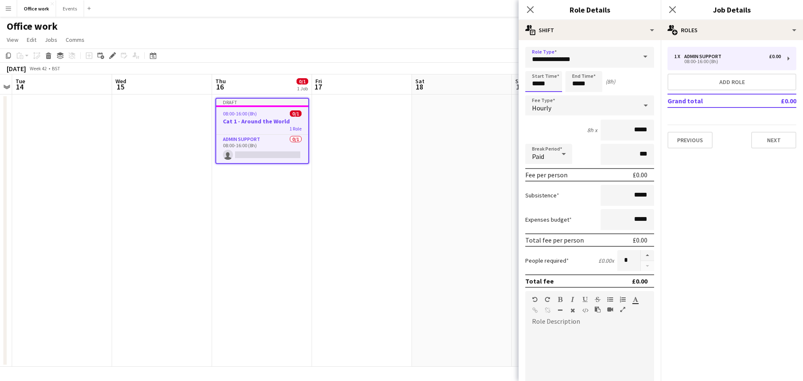
click at [532, 85] on input "*****" at bounding box center [543, 81] width 37 height 21
type input "*****"
click at [573, 85] on input "*****" at bounding box center [584, 81] width 37 height 21
type input "*****"
click at [561, 111] on div "Hourly" at bounding box center [581, 105] width 112 height 20
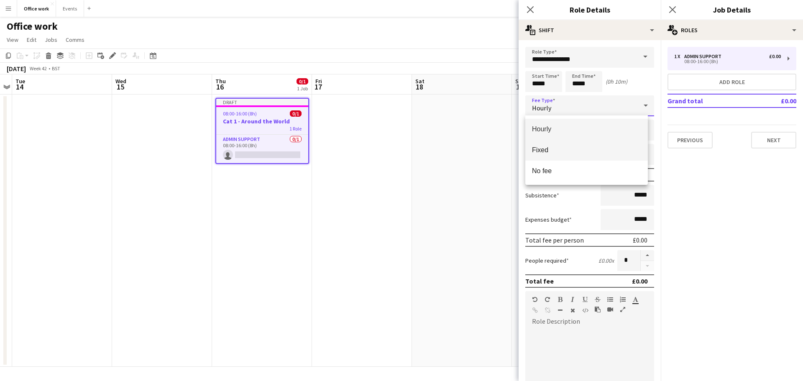
click at [566, 156] on mat-option "Fixed" at bounding box center [586, 150] width 123 height 21
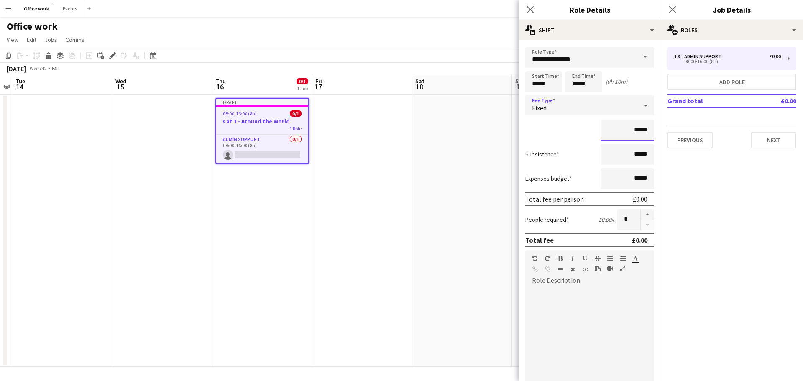
click at [629, 127] on input "*****" at bounding box center [628, 130] width 54 height 21
type input "*******"
click at [452, 52] on app-toolbar "Copy Paste Paste Ctrl+V Paste with crew Ctrl+Shift+V Paste linked Job [GEOGRAPH…" at bounding box center [401, 56] width 803 height 14
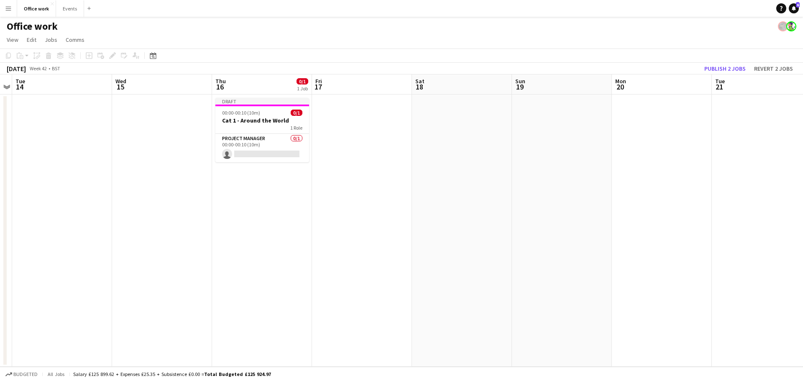
click at [275, 155] on app-card-role "Project Manager 0/1 00:00-00:10 (10m) single-neutral-actions" at bounding box center [262, 148] width 94 height 28
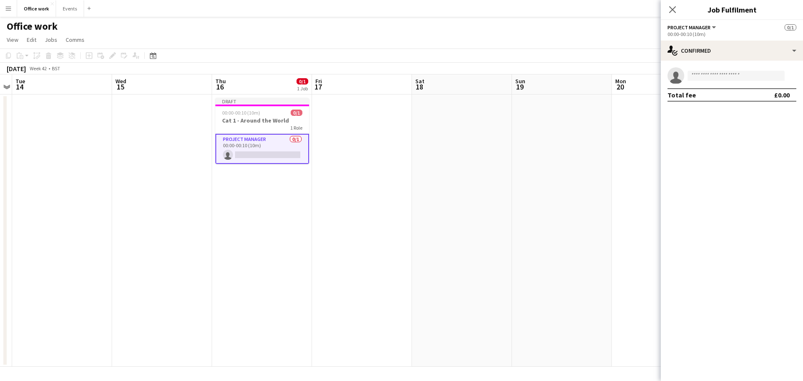
click at [685, 74] on form at bounding box center [740, 76] width 112 height 10
click at [700, 74] on input at bounding box center [736, 76] width 97 height 10
type input "***"
click at [722, 95] on span "[EMAIL_ADDRESS][PERSON_NAME][DOMAIN_NAME]" at bounding box center [737, 94] width 84 height 7
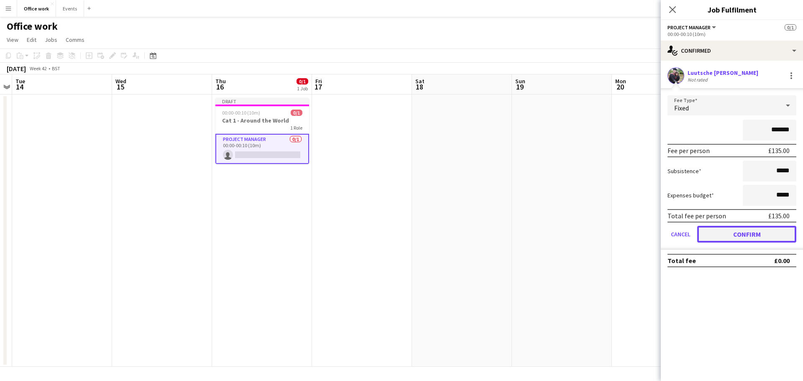
drag, startPoint x: 756, startPoint y: 235, endPoint x: 739, endPoint y: 231, distance: 18.1
click at [756, 235] on button "Confirm" at bounding box center [746, 234] width 99 height 17
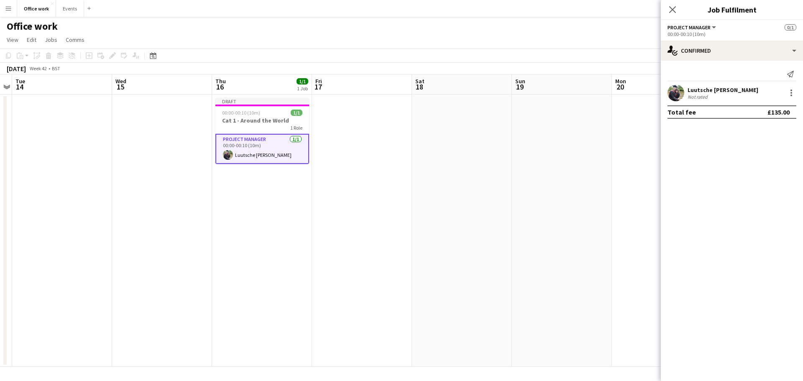
click at [505, 65] on div "[DATE] Week 42 • BST Publish 1 job Revert 1 job" at bounding box center [401, 69] width 803 height 12
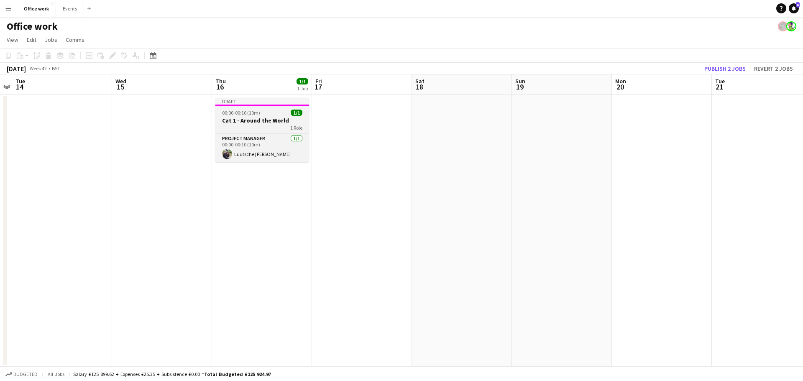
click at [252, 125] on div "1 Role" at bounding box center [262, 127] width 94 height 7
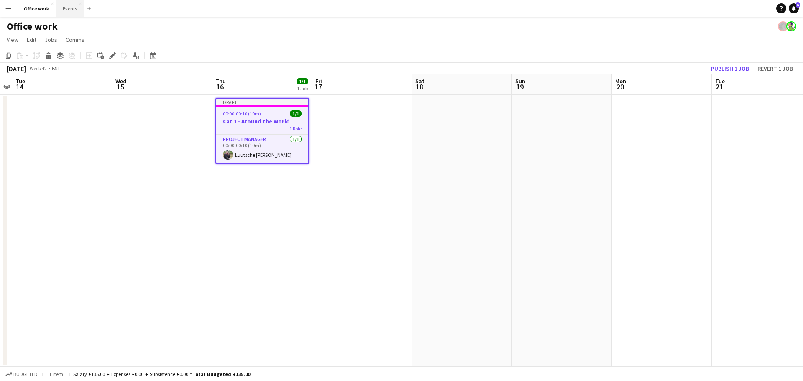
click at [73, 14] on button "Events Close" at bounding box center [70, 8] width 28 height 16
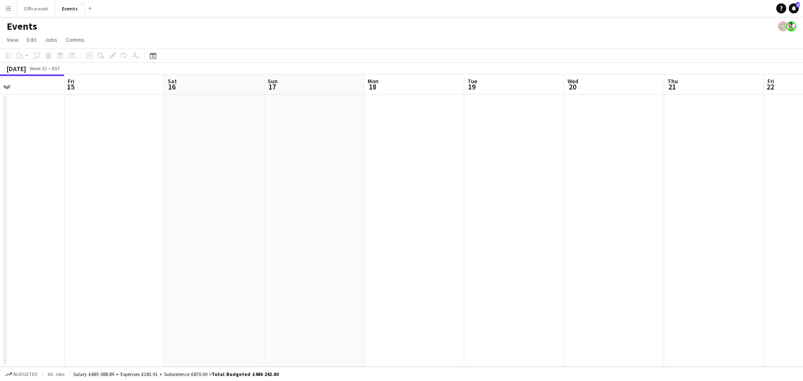
drag, startPoint x: 410, startPoint y: 192, endPoint x: 206, endPoint y: 180, distance: 204.1
click at [113, 192] on app-calendar-viewport "Tue 12 Wed 13 Thu 14 Fri 15 Sat 16 Sun 17 Mon 18 Tue 19 Wed 20 Thu 21 Fri 22 Sa…" at bounding box center [401, 220] width 803 height 292
drag, startPoint x: 484, startPoint y: 186, endPoint x: 425, endPoint y: 190, distance: 59.1
click at [111, 217] on app-calendar-viewport "Fri 15 Sat 16 Sun 17 Mon 18 Tue 19 Wed 20 Thu 21 Fri 22 Sat 23 Sun 24 Mon 25 Tu…" at bounding box center [401, 220] width 803 height 292
drag, startPoint x: 442, startPoint y: 196, endPoint x: 100, endPoint y: 226, distance: 344.0
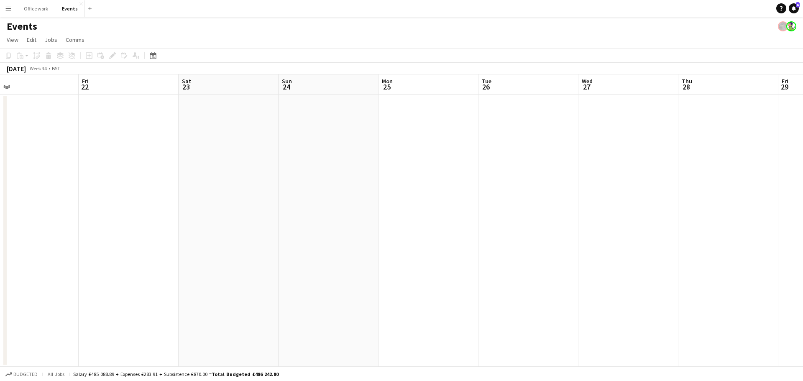
click at [160, 231] on app-calendar-viewport "Tue 19 Wed 20 Thu 21 Fri 22 Sat 23 Sun 24 Mon 25 Tue 26 Wed 27 Thu 28 Fri 29 Sa…" at bounding box center [401, 220] width 803 height 292
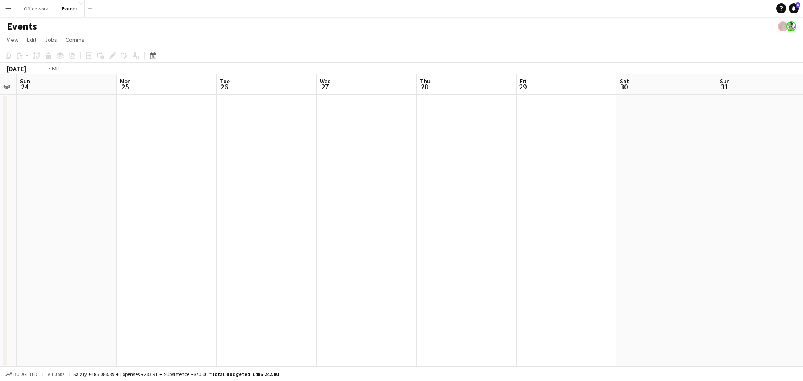
drag, startPoint x: 420, startPoint y: 195, endPoint x: 369, endPoint y: 178, distance: 53.2
click at [160, 233] on app-calendar-viewport "Thu 21 Fri 22 Sat 23 Sun 24 Mon 25 Tue 26 Wed 27 Thu 28 Fri 29 Sat 30 Sun 31 Mo…" at bounding box center [401, 220] width 803 height 292
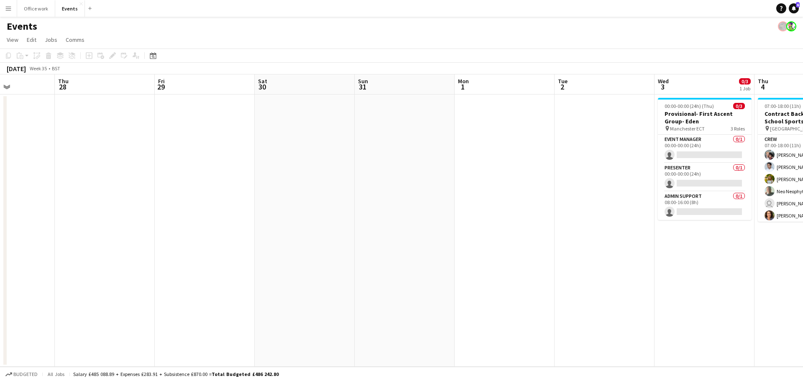
drag, startPoint x: 369, startPoint y: 178, endPoint x: 180, endPoint y: 195, distance: 189.9
click at [136, 229] on app-calendar-viewport "Mon 25 Tue 26 Wed 27 Thu 28 Fri 29 Sat 30 Sun 31 Mon 1 Tue 2 Wed 3 0/3 1 Job Th…" at bounding box center [401, 220] width 803 height 292
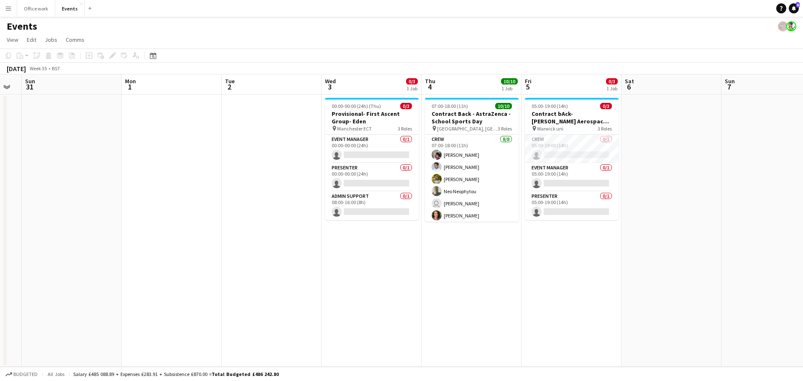
drag, startPoint x: 150, startPoint y: 215, endPoint x: 128, endPoint y: 215, distance: 21.8
click at [128, 215] on app-calendar-viewport "Thu 28 Fri 29 Sat 30 Sun 31 Mon 1 Tue 2 Wed 3 0/3 1 Job Thu 4 10/10 1 Job Fri 5…" at bounding box center [401, 220] width 803 height 292
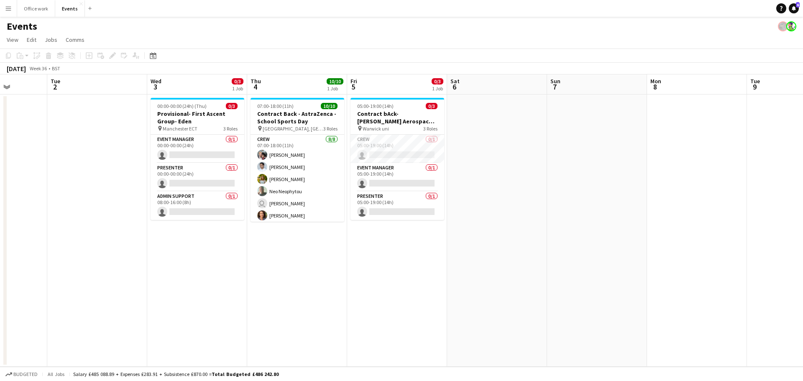
drag, startPoint x: 374, startPoint y: 190, endPoint x: 536, endPoint y: 125, distance: 175.1
click at [200, 196] on app-calendar-viewport "Sat 30 Sun 31 Mon 1 Tue 2 Wed 3 0/3 1 Job Thu 4 10/10 1 Job Fri 5 0/3 1 Job Sat…" at bounding box center [401, 220] width 803 height 292
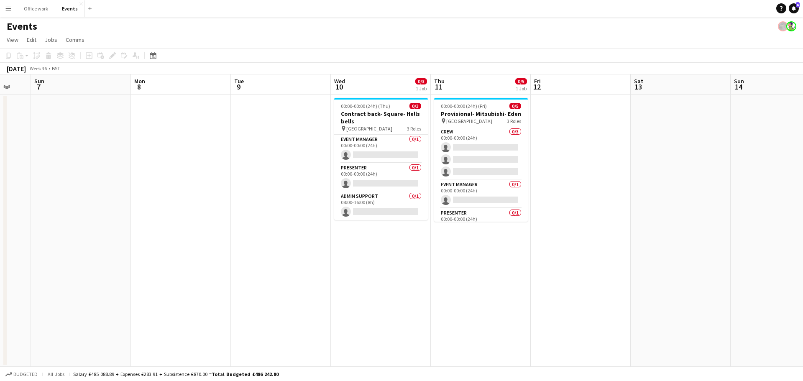
drag, startPoint x: 343, startPoint y: 193, endPoint x: 164, endPoint y: 195, distance: 179.9
click at [170, 195] on app-calendar-viewport "Thu 4 10/10 1 Job Fri 5 0/3 1 Job Sat 6 Sun 7 Mon 8 Tue 9 Wed 10 0/3 1 Job Thu …" at bounding box center [401, 220] width 803 height 292
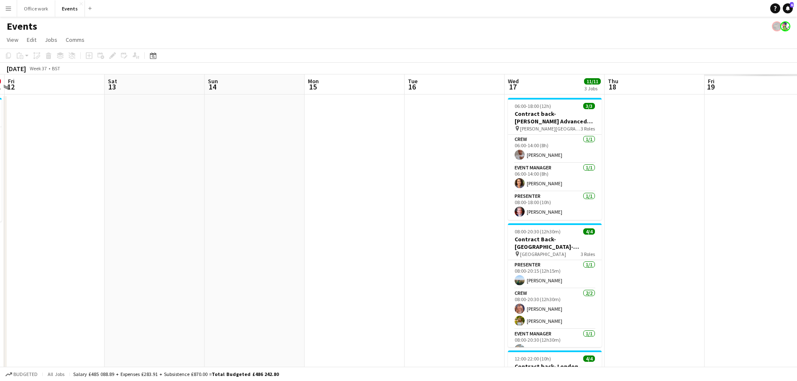
drag, startPoint x: 378, startPoint y: 182, endPoint x: 367, endPoint y: 134, distance: 49.0
click at [154, 201] on app-calendar-viewport "Tue 9 Wed 10 0/3 1 Job Thu 11 0/5 1 Job Fri 12 Sat 13 Sun 14 Mon 15 Tue 16 Wed …" at bounding box center [398, 283] width 797 height 418
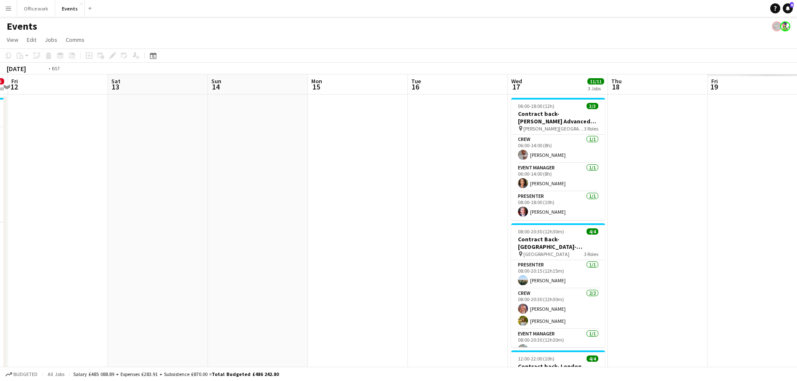
click at [112, 208] on app-calendar-viewport "Tue 9 Wed 10 0/3 1 Job Thu 11 0/5 1 Job Fri 12 Sat 13 Sun 14 Mon 15 Tue 16 Wed …" at bounding box center [398, 283] width 797 height 418
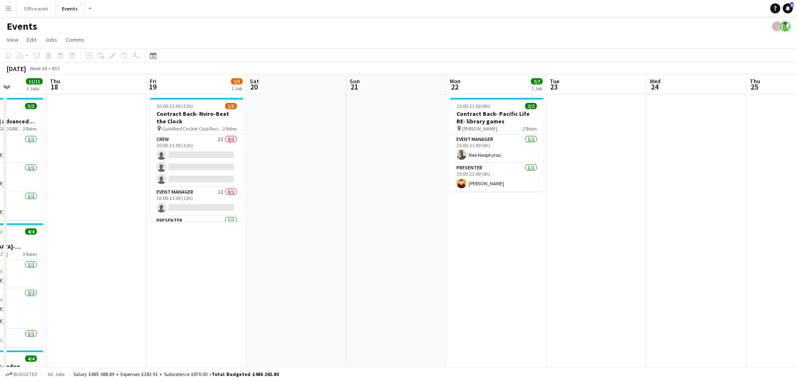
drag, startPoint x: 187, startPoint y: 208, endPoint x: 216, endPoint y: 159, distance: 57.0
click at [34, 228] on app-calendar-viewport "Mon 15 Tue 16 Wed 17 11/11 3 Jobs Thu 18 Fri 19 1/5 1 Job Sat 20 Sun 21 Mon 22 …" at bounding box center [398, 283] width 797 height 418
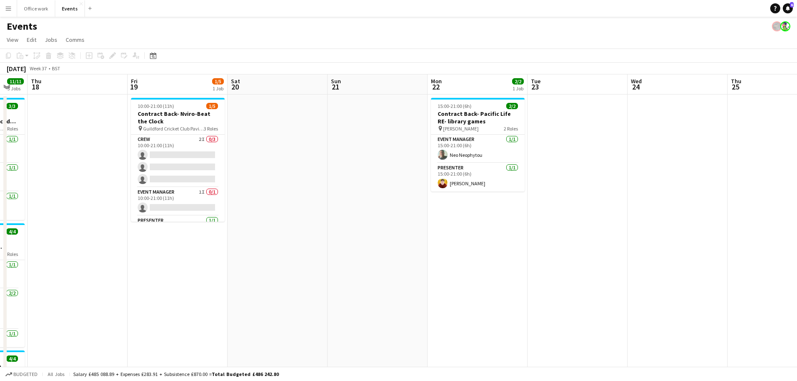
click at [33, 246] on app-calendar-viewport "Mon 15 Tue 16 Wed 17 11/11 3 Jobs Thu 18 Fri 19 1/5 1 Job Sat 20 Sun 21 Mon 22 …" at bounding box center [398, 283] width 797 height 418
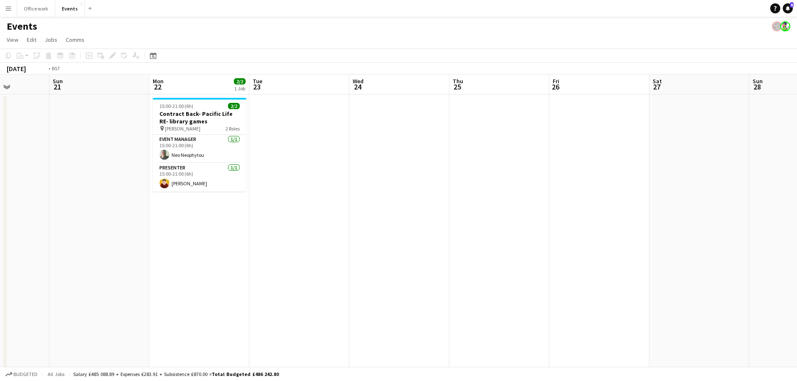
drag, startPoint x: 178, startPoint y: 220, endPoint x: 80, endPoint y: 231, distance: 98.0
click at [85, 234] on app-calendar-viewport "Thu 18 Fri 19 1/5 1 Job Sat 20 Sun 21 Mon 22 2/2 1 Job Tue 23 Wed 24 Thu 25 Fri…" at bounding box center [398, 283] width 797 height 418
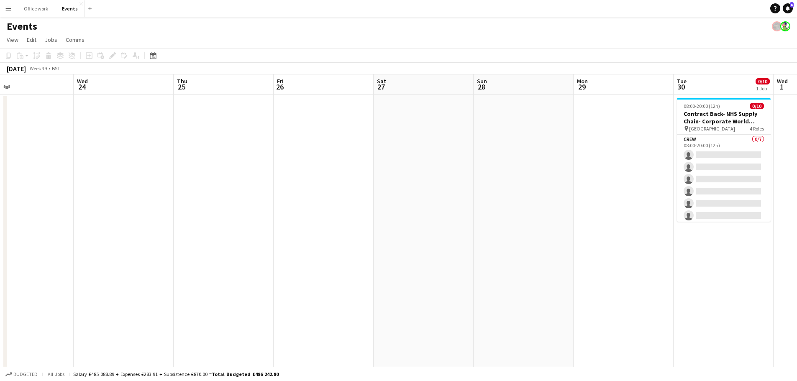
click at [203, 245] on app-calendar-viewport "Sat 20 Sun 21 Mon 22 2/2 1 Job Tue 23 Wed 24 Thu 25 Fri 26 Sat 27 Sun 28 Mon 29…" at bounding box center [398, 283] width 797 height 418
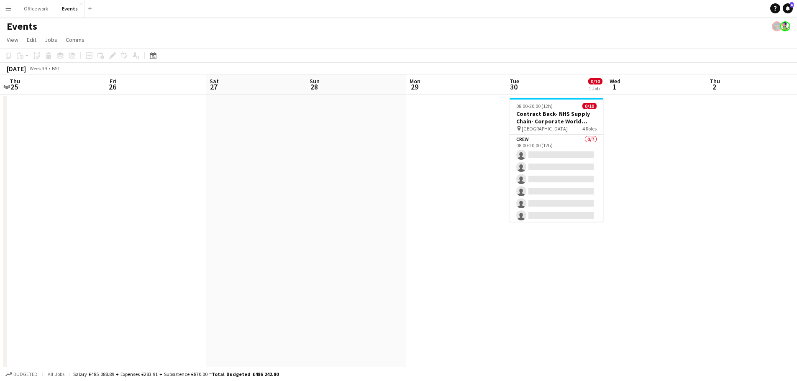
drag, startPoint x: 412, startPoint y: 199, endPoint x: 169, endPoint y: 226, distance: 244.6
click at [180, 227] on app-calendar-viewport "Mon 22 2/2 1 Job Tue 23 Wed 24 Thu 25 Fri 26 Sat 27 Sun 28 Mon 29 Tue 30 0/10 1…" at bounding box center [398, 283] width 797 height 418
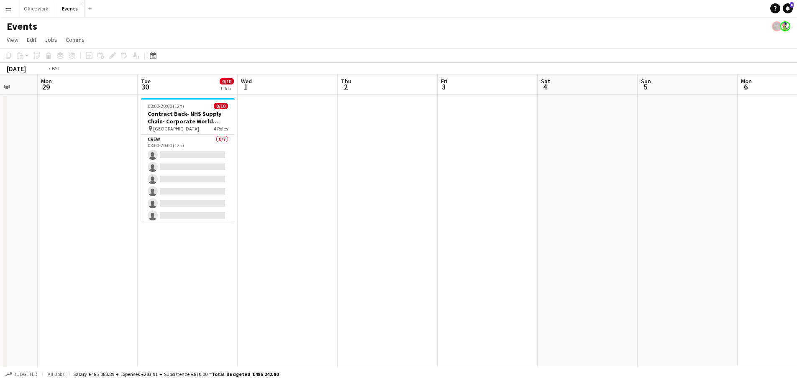
click at [147, 245] on app-calendar-viewport "Fri 26 Sat 27 Sun 28 Mon 29 Tue 30 0/10 1 Job Wed 1 Thu 2 Fri 3 Sat 4 Sun 5 Mon…" at bounding box center [398, 283] width 797 height 418
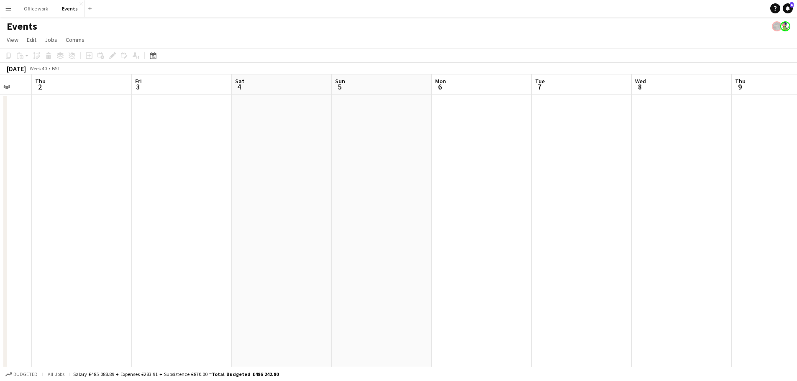
drag, startPoint x: 325, startPoint y: 230, endPoint x: 233, endPoint y: 213, distance: 92.8
click at [220, 231] on app-calendar-viewport "Mon 29 Tue 30 0/10 1 Job Wed 1 Thu 2 Fri 3 Sat 4 Sun 5 Mon 6 Tue 7 Wed 8 Thu 9 …" at bounding box center [398, 283] width 797 height 418
drag, startPoint x: 228, startPoint y: 184, endPoint x: 163, endPoint y: 184, distance: 65.7
click at [163, 185] on app-calendar-viewport "Wed 1 Thu 2 Fri 3 Sat 4 Sun 5 Mon 6 Tue 7 Wed 8 Thu 9 Fri 10 Sat 11 Sun 12 Mon …" at bounding box center [398, 283] width 797 height 418
drag, startPoint x: 401, startPoint y: 125, endPoint x: 41, endPoint y: 167, distance: 363.1
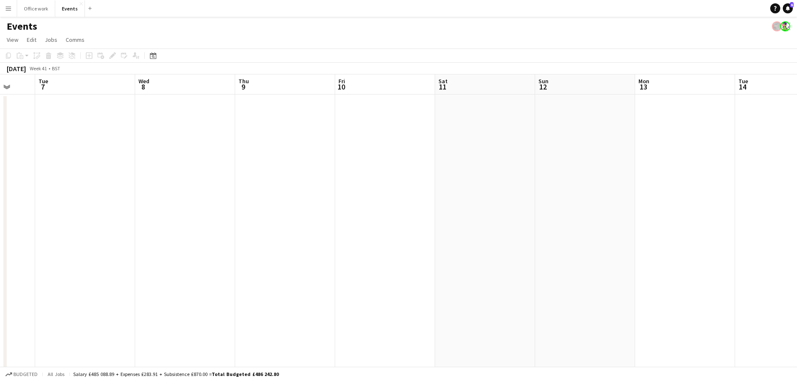
click at [24, 176] on app-calendar-viewport "Sat 4 Sun 5 Mon 6 Tue 7 Wed 8 Thu 9 Fri 10 Sat 11 Sun 12 Mon 13 Tue 14 Wed 15 T…" at bounding box center [398, 283] width 797 height 418
click at [565, 101] on app-date-cell at bounding box center [585, 293] width 100 height 397
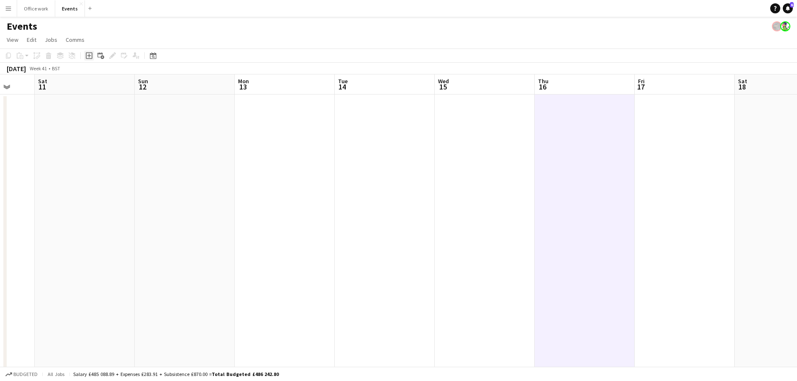
drag, startPoint x: 86, startPoint y: 55, endPoint x: 200, endPoint y: 64, distance: 115.0
click at [86, 55] on icon "Add job" at bounding box center [89, 55] width 7 height 7
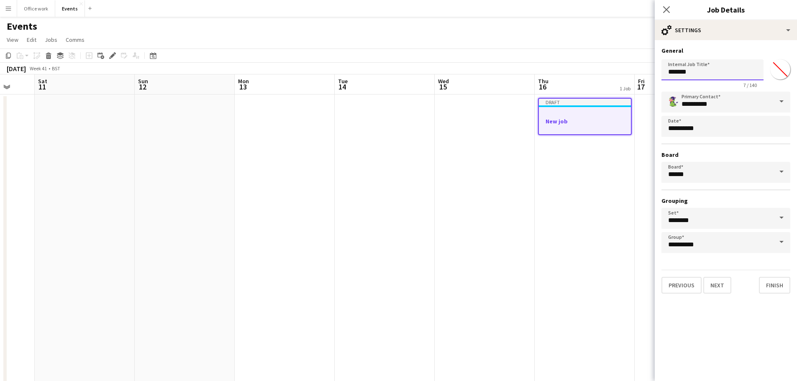
drag, startPoint x: 701, startPoint y: 73, endPoint x: 630, endPoint y: 75, distance: 71.1
click at [630, 75] on body "Menu Boards Boards Boards All jobs Status Workforce Workforce My Workforce Recr…" at bounding box center [398, 253] width 797 height 506
type input "**********"
click at [720, 287] on button "Next" at bounding box center [717, 285] width 28 height 17
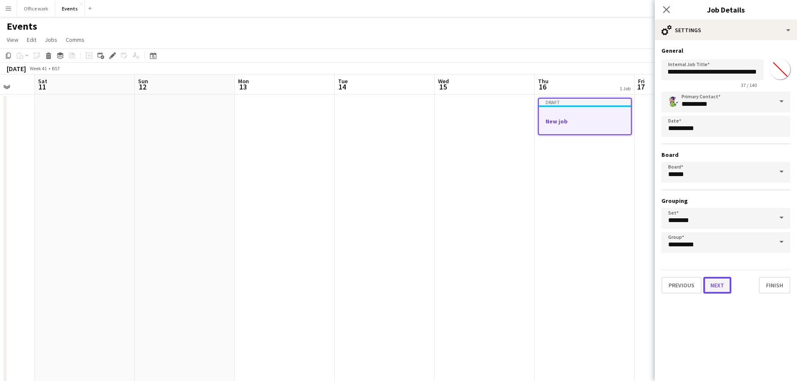
scroll to position [0, 0]
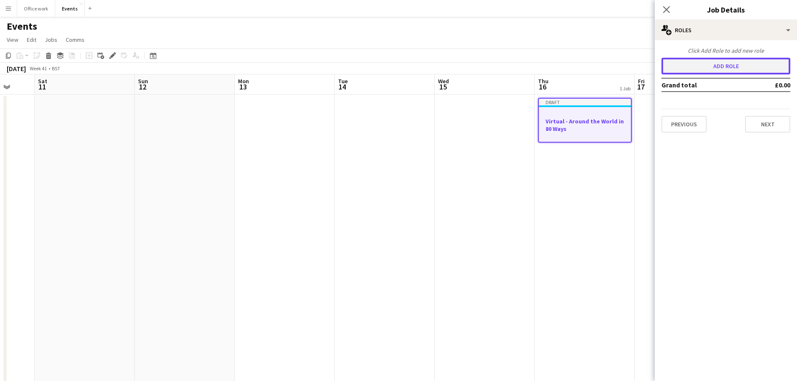
click at [711, 63] on button "Add role" at bounding box center [725, 66] width 129 height 17
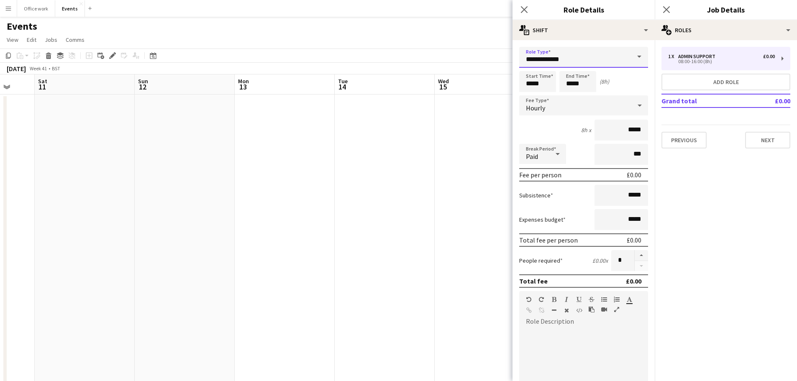
click at [560, 59] on input "**********" at bounding box center [583, 57] width 129 height 21
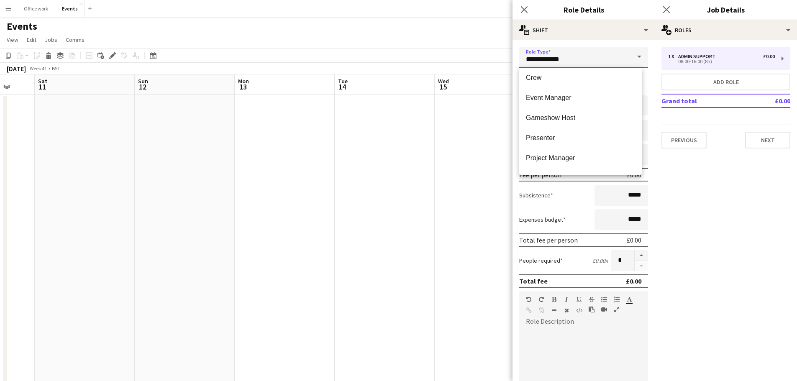
scroll to position [42, 0]
click at [556, 95] on mat-option "Compère" at bounding box center [580, 100] width 123 height 20
type input "*******"
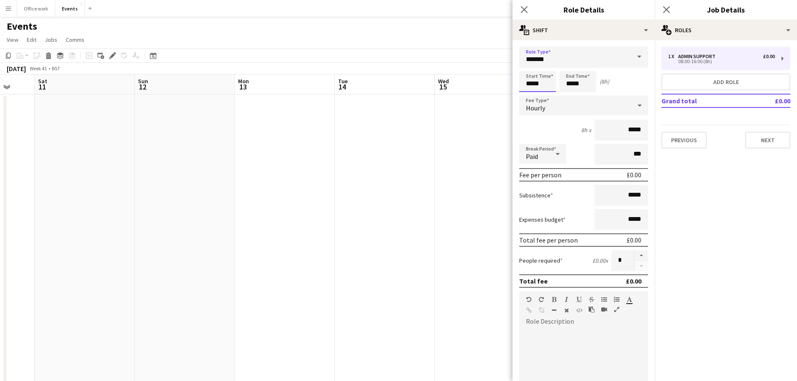
click at [523, 84] on input "*****" at bounding box center [537, 81] width 37 height 21
type input "*****"
click at [574, 117] on form "Role Type ******* Start Time ***** End Time ***** (2h) Fee Type Hourly 2h x ***…" at bounding box center [584, 285] width 142 height 477
click at [573, 107] on div "Hourly" at bounding box center [575, 105] width 112 height 20
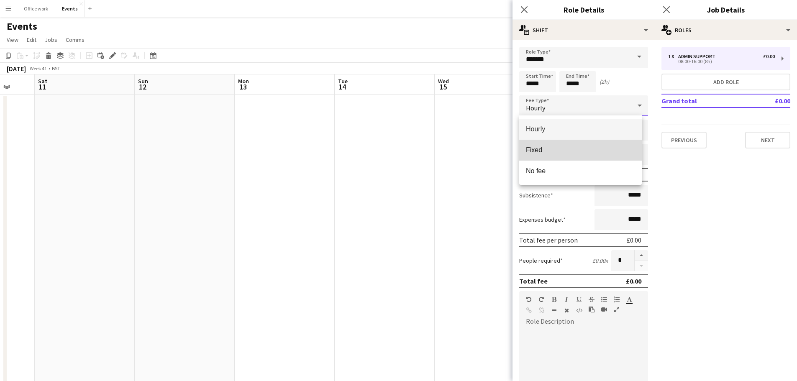
click at [564, 154] on span "Fixed" at bounding box center [580, 150] width 109 height 8
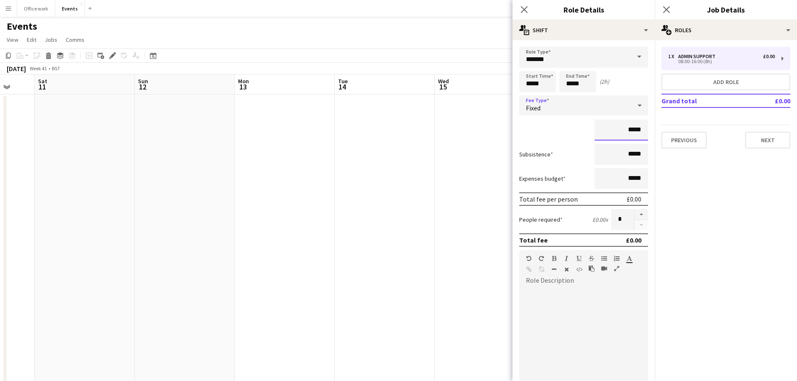
click at [632, 123] on input "*****" at bounding box center [622, 130] width 54 height 21
click at [624, 130] on input "*****" at bounding box center [622, 130] width 54 height 21
type input "*******"
click at [761, 138] on button "Next" at bounding box center [767, 140] width 45 height 17
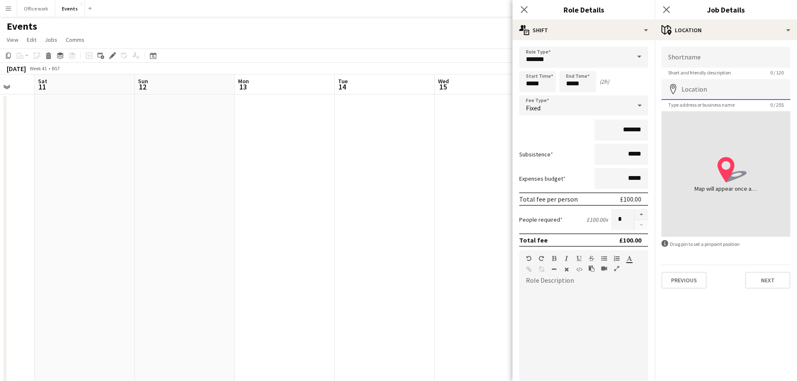
click at [725, 89] on input "Location" at bounding box center [725, 89] width 129 height 21
click at [773, 281] on button "Next" at bounding box center [767, 280] width 45 height 17
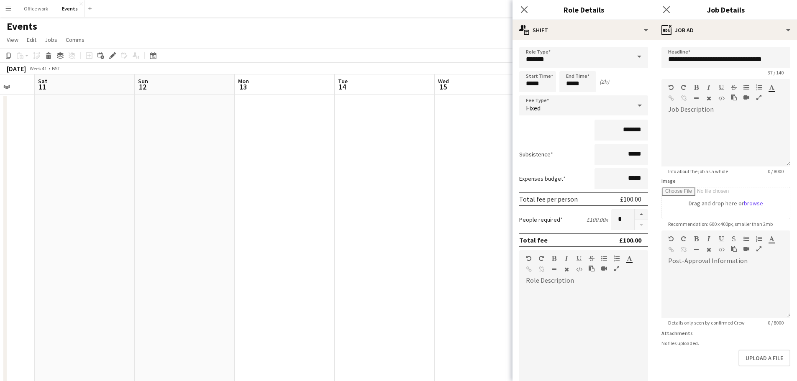
click at [474, 47] on app-page-menu "View Day view expanded Day view collapsed Month view Date picker Jump to [DATE]…" at bounding box center [398, 41] width 797 height 16
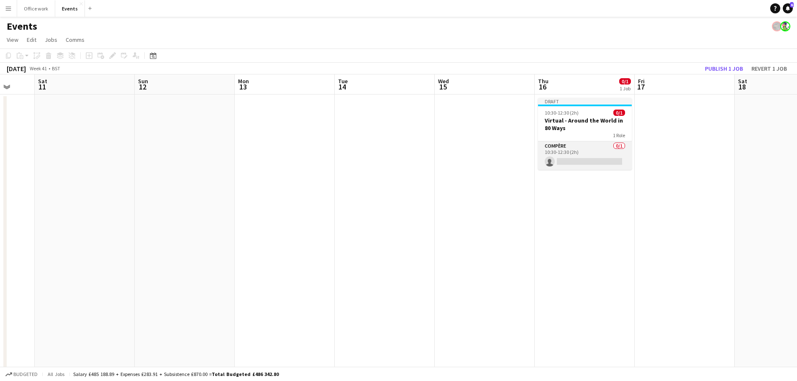
click at [576, 159] on app-card-role "Compère 0/1 10:30-12:30 (2h) single-neutral-actions" at bounding box center [585, 155] width 94 height 28
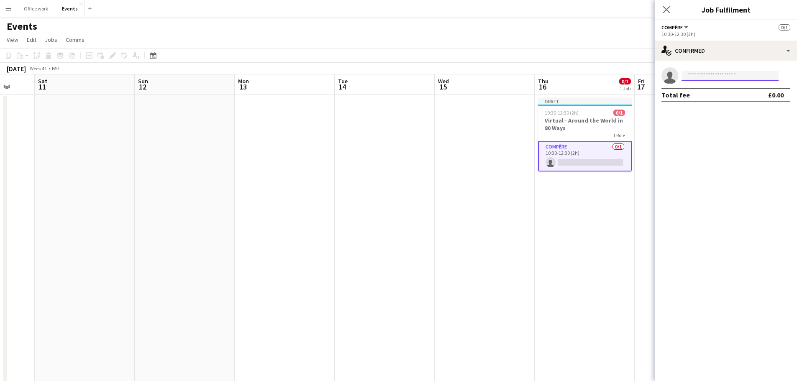
click at [712, 73] on input at bounding box center [730, 76] width 97 height 10
type input "*****"
click at [712, 85] on span "[PERSON_NAME]" at bounding box center [712, 87] width 48 height 7
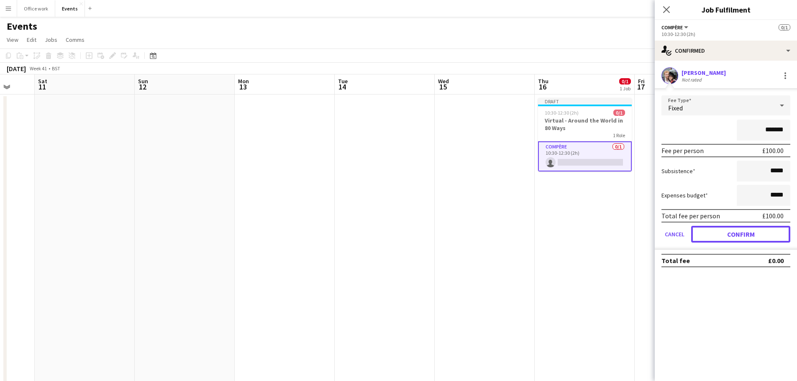
click at [757, 234] on button "Confirm" at bounding box center [740, 234] width 99 height 17
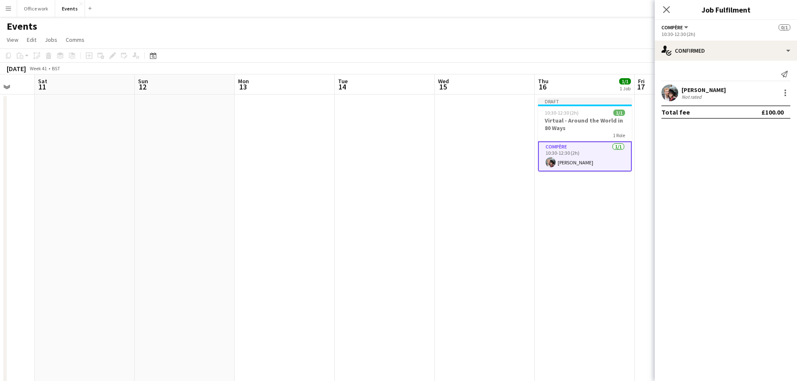
click at [579, 38] on app-page-menu "View Day view expanded Day view collapsed Month view Date picker Jump to [DATE]…" at bounding box center [398, 41] width 797 height 16
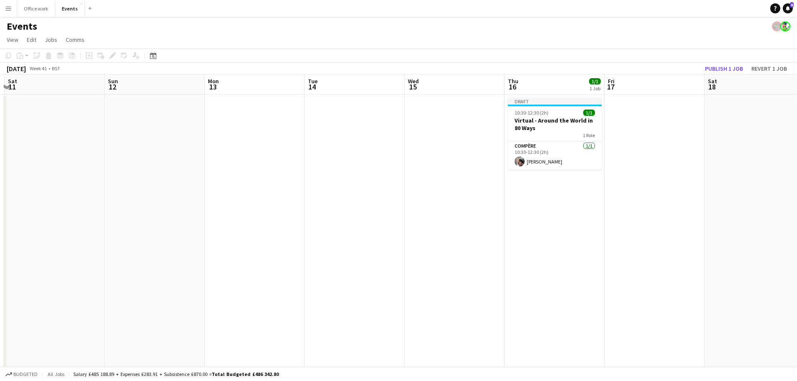
drag, startPoint x: 693, startPoint y: 127, endPoint x: 569, endPoint y: 150, distance: 126.8
click at [569, 150] on app-calendar-viewport "Wed 8 Thu 9 Fri 10 Sat 11 Sun 12 Mon 13 Tue 14 Wed 15 Thu 16 1/1 1 Job Fri 17 S…" at bounding box center [398, 283] width 797 height 418
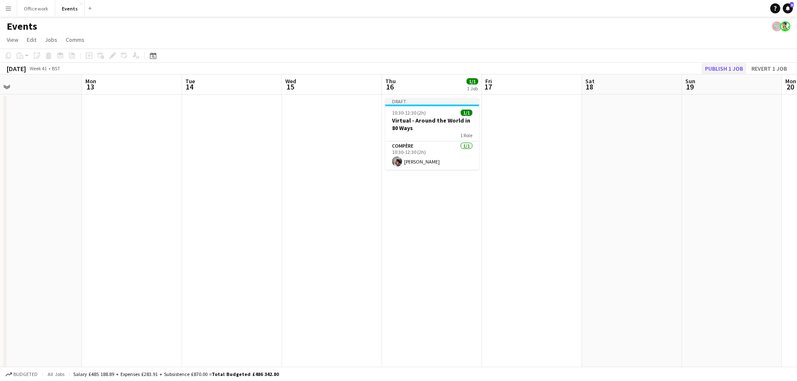
drag, startPoint x: 701, startPoint y: 60, endPoint x: 711, endPoint y: 68, distance: 12.8
click at [702, 60] on app-toolbar "Copy Paste Paste Ctrl+V Paste with crew Ctrl+Shift+V Paste linked Job [GEOGRAPH…" at bounding box center [398, 56] width 797 height 14
click at [713, 69] on button "Publish 1 job" at bounding box center [724, 68] width 45 height 11
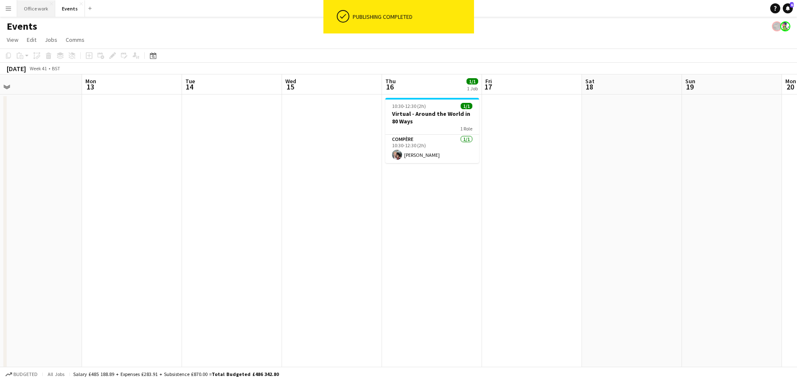
click at [37, 8] on button "Office work Close" at bounding box center [36, 8] width 38 height 16
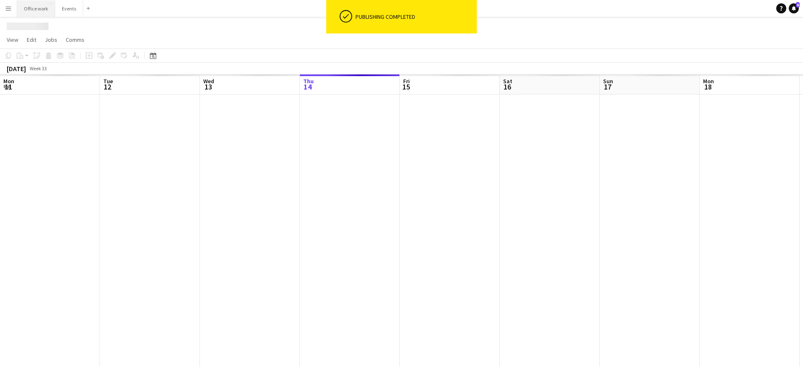
scroll to position [0, 200]
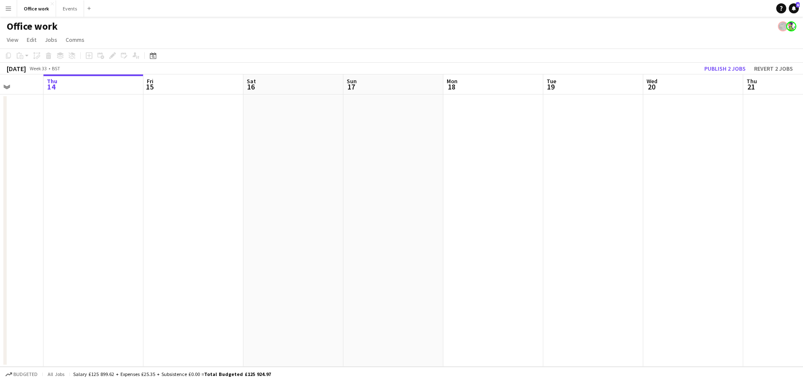
drag, startPoint x: 556, startPoint y: 161, endPoint x: 251, endPoint y: 164, distance: 305.0
click at [251, 164] on app-calendar-viewport "Mon 11 Tue 12 Wed 13 Thu 14 Fri 15 Sat 16 Sun 17 Mon 18 Tue 19 Wed 20 Thu 21 Fr…" at bounding box center [401, 220] width 803 height 292
drag, startPoint x: 446, startPoint y: 184, endPoint x: 429, endPoint y: 151, distance: 37.2
click at [185, 171] on app-calendar-viewport "Sun 17 Mon 18 Tue 19 Wed 20 Thu 21 Fri 22 Sat 23 Sun 24 Mon 25 Tue 26 Wed 27 Th…" at bounding box center [401, 220] width 803 height 292
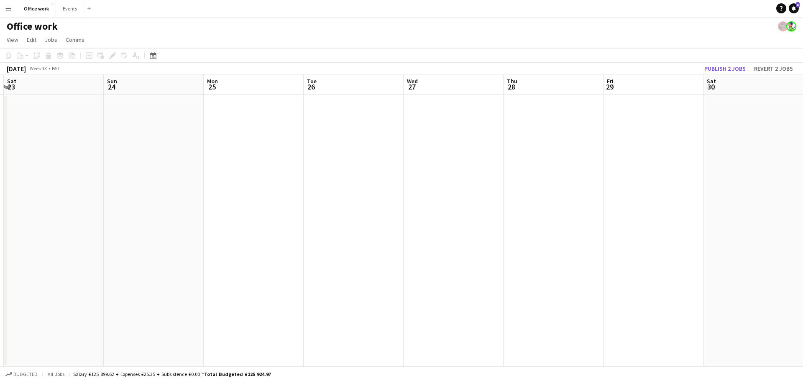
drag, startPoint x: 443, startPoint y: 202, endPoint x: 154, endPoint y: 188, distance: 289.5
click at [190, 197] on app-calendar-viewport "Wed 20 Thu 21 Fri 22 Sat 23 Sun 24 Mon 25 Tue 26 Wed 27 Thu 28 Fri 29 Sat 30 Su…" at bounding box center [401, 220] width 803 height 292
drag, startPoint x: 387, startPoint y: 199, endPoint x: 463, endPoint y: 213, distance: 77.1
click at [558, 205] on app-calendar-viewport "Sat 23 Sun 24 Mon 25 Tue 26 Wed 27 Thu 28 Fri 29 Sat 30 Sun 31 Mon 1 Tue 2 Wed …" at bounding box center [401, 220] width 803 height 292
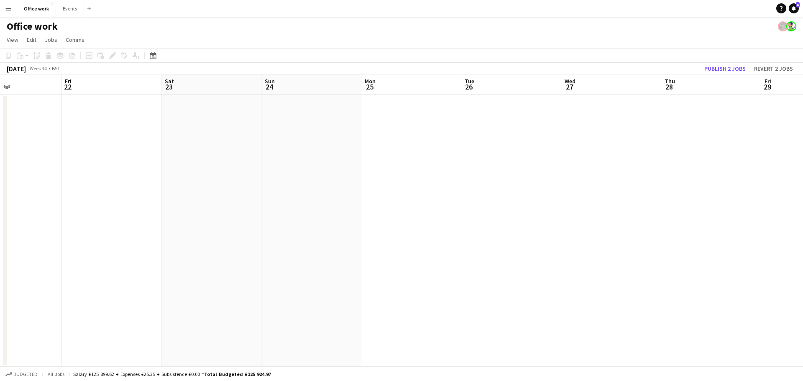
drag, startPoint x: 455, startPoint y: 163, endPoint x: 496, endPoint y: 163, distance: 40.6
click at [500, 163] on app-calendar-viewport "Tue 19 Wed 20 Thu 21 Fri 22 Sat 23 Sun 24 Mon 25 Tue 26 Wed 27 Thu 28 Fri 29 Sa…" at bounding box center [401, 220] width 803 height 292
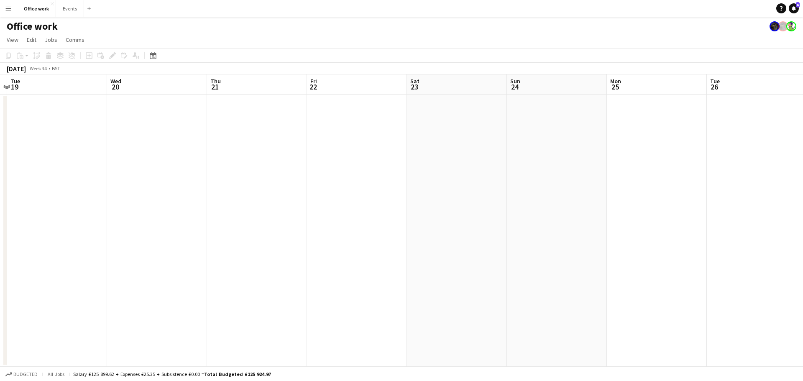
drag, startPoint x: 214, startPoint y: 91, endPoint x: 107, endPoint y: 68, distance: 109.5
click at [107, 68] on app-calendar "Copy Paste Paste Ctrl+V Paste with crew Ctrl+Shift+V Paste linked Job [GEOGRAPH…" at bounding box center [401, 208] width 803 height 318
drag, startPoint x: 376, startPoint y: 99, endPoint x: 536, endPoint y: 111, distance: 160.7
click at [558, 105] on app-calendar-viewport "Sat 16 Sun 17 Mon 18 Tue 19 Wed 20 Thu 21 Fri 22 Sat 23 Sun 24 Mon 25 Tue 26 We…" at bounding box center [401, 220] width 803 height 292
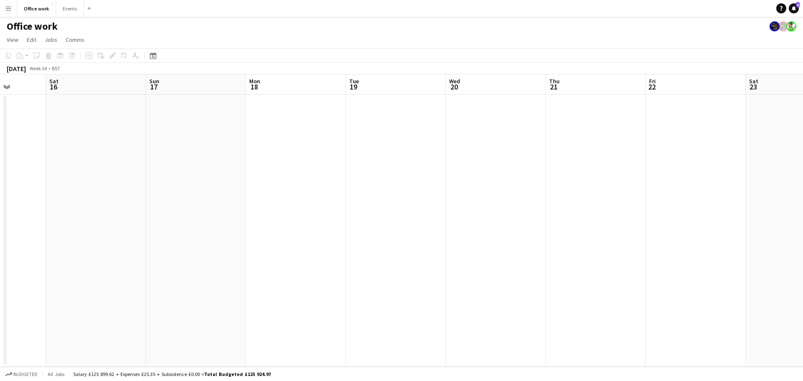
drag, startPoint x: 322, startPoint y: 124, endPoint x: 498, endPoint y: 123, distance: 176.1
click at [498, 123] on app-calendar-viewport "Wed 13 Thu 14 Fri 15 Sat 16 Sun 17 Mon 18 Tue 19 Wed 20 Thu 21 Fri 22 Sat 23 Su…" at bounding box center [401, 220] width 803 height 292
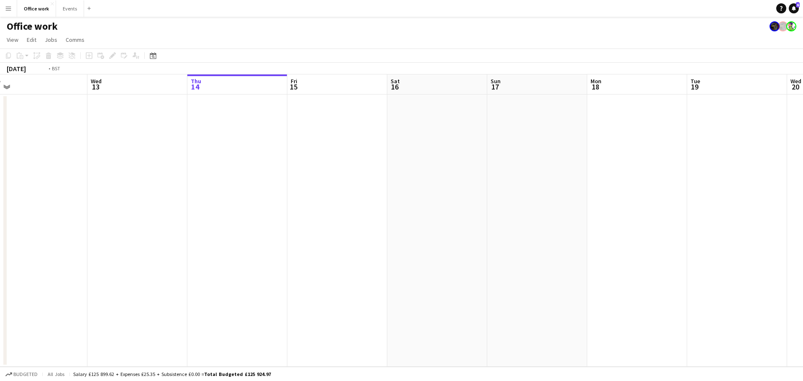
drag, startPoint x: 303, startPoint y: 138, endPoint x: 574, endPoint y: 149, distance: 271.3
click at [577, 149] on app-calendar-viewport "Sun 10 Mon 11 Tue 12 Wed 13 Thu 14 Fri 15 Sat 16 Sun 17 Mon 18 Tue 19 Wed 20 Th…" at bounding box center [401, 220] width 803 height 292
click at [423, 90] on app-board-header-date "Thu 14" at bounding box center [438, 84] width 100 height 20
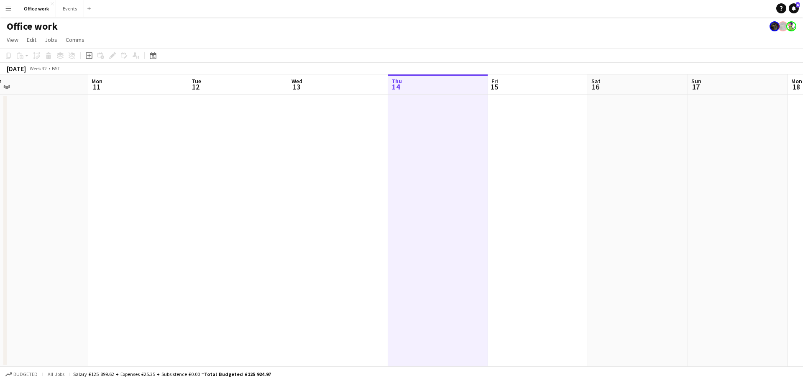
click at [423, 90] on app-board-header-date "Thu 14" at bounding box center [438, 84] width 100 height 20
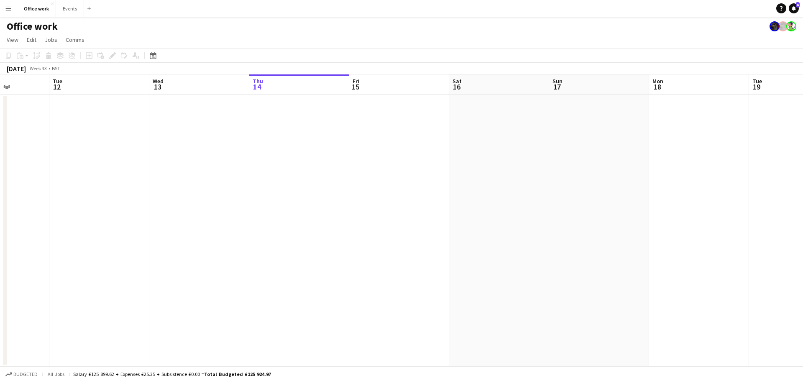
drag, startPoint x: 407, startPoint y: 159, endPoint x: 388, endPoint y: 152, distance: 20.0
click at [208, 165] on app-calendar-viewport "Sat 9 Sun 10 Mon 11 Tue 12 Wed 13 Thu 14 Fri 15 Sat 16 Sun 17 Mon 18 Tue 19 Wed…" at bounding box center [401, 220] width 803 height 292
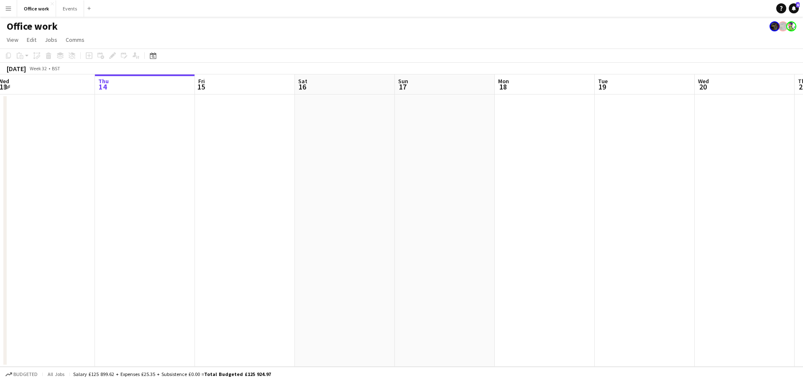
drag, startPoint x: 674, startPoint y: 209, endPoint x: 610, endPoint y: 215, distance: 63.4
click at [351, 225] on app-calendar-viewport "Mon 11 Tue 12 Wed 13 Thu 14 Fri 15 Sat 16 Sun 17 Mon 18 Tue 19 Wed 20 Thu 21 Fr…" at bounding box center [401, 220] width 803 height 292
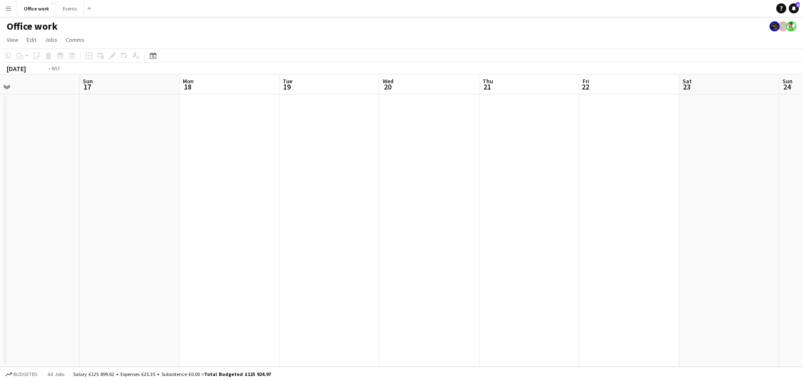
drag, startPoint x: 559, startPoint y: 233, endPoint x: 251, endPoint y: 229, distance: 308.4
click at [275, 234] on app-calendar-viewport "Thu 14 Fri 15 Sat 16 Sun 17 Mon 18 Tue 19 Wed 20 Thu 21 Fri 22 Sat 23 Sun 24 Mo…" at bounding box center [401, 220] width 803 height 292
drag, startPoint x: 547, startPoint y: 251, endPoint x: 539, endPoint y: 214, distance: 37.8
click at [262, 258] on app-calendar-viewport "Tue 19 Wed 20 Thu 21 Fri 22 Sat 23 Sun 24 Mon 25 Tue 26 Wed 27 Thu 28 Fri 29 Sa…" at bounding box center [401, 220] width 803 height 292
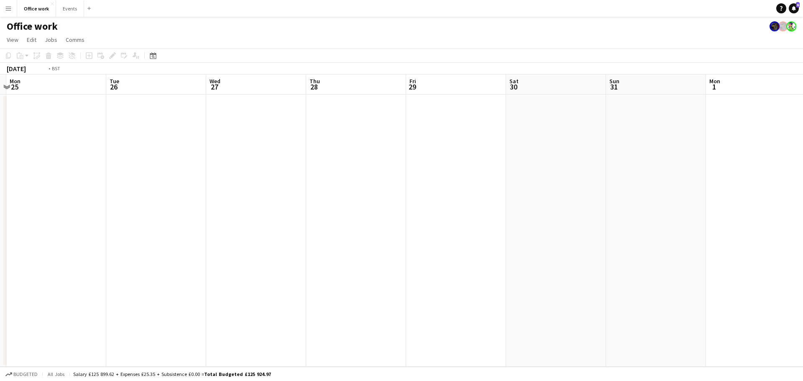
drag, startPoint x: 604, startPoint y: 236, endPoint x: 232, endPoint y: 244, distance: 372.4
click at [233, 245] on app-calendar-viewport "Fri 22 Sat 23 Sun 24 Mon 25 Tue 26 Wed 27 Thu 28 Fri 29 Sat 30 Sun 31 Mon 1 Tue…" at bounding box center [401, 220] width 803 height 292
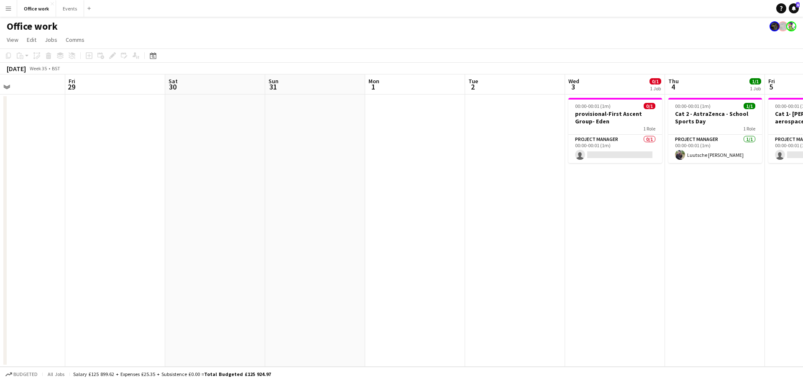
drag, startPoint x: 518, startPoint y: 236, endPoint x: 413, endPoint y: 217, distance: 105.9
click at [273, 236] on app-calendar-viewport "Tue 26 Wed 27 Thu 28 Fri 29 Sat 30 Sun 31 Mon 1 Tue 2 Wed 3 0/1 1 Job Thu 4 1/1…" at bounding box center [401, 220] width 803 height 292
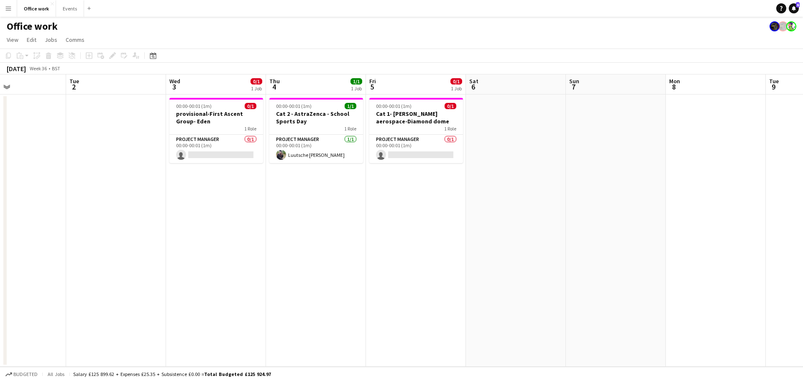
drag, startPoint x: 615, startPoint y: 197, endPoint x: 583, endPoint y: 199, distance: 31.8
click at [583, 200] on app-calendar-viewport "Sat 30 Sun 31 Mon 1 Tue 2 Wed 3 0/1 1 Job Thu 4 1/1 1 Job Fri 5 0/1 1 Job Sat 6…" at bounding box center [401, 220] width 803 height 292
click at [69, 10] on button "Events Close" at bounding box center [70, 8] width 28 height 16
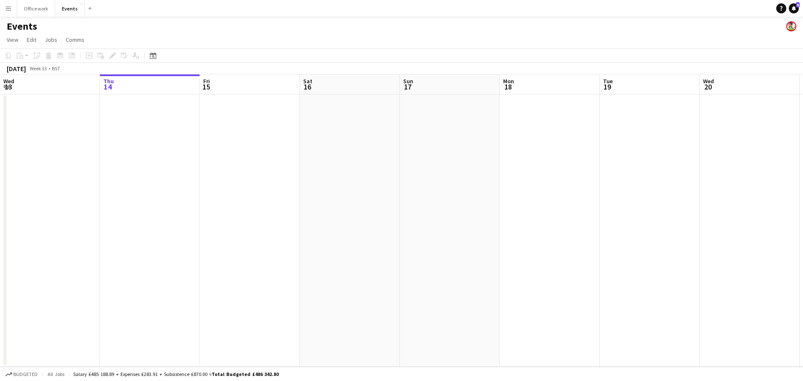
drag, startPoint x: 427, startPoint y: 211, endPoint x: 435, endPoint y: 197, distance: 16.5
click at [176, 218] on app-calendar-viewport "Mon 11 Tue 12 Wed 13 Thu 14 Fri 15 Sat 16 Sun 17 Mon 18 Tue 19 Wed 20 Thu 21 Fr…" at bounding box center [401, 220] width 803 height 292
drag, startPoint x: 198, startPoint y: 279, endPoint x: 265, endPoint y: 248, distance: 73.2
click at [151, 281] on app-calendar-viewport "Fri 15 Sat 16 Sun 17 Mon 18 Tue 19 Wed 20 Thu 21 Fri 22 Sat 23 Sun 24 Mon 25 Tu…" at bounding box center [401, 220] width 803 height 292
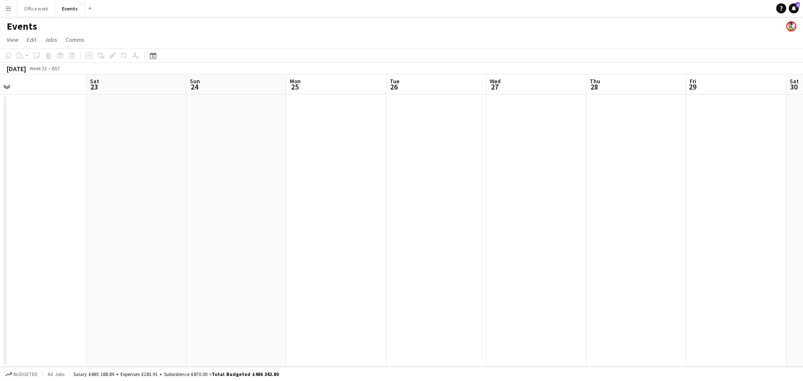
click at [333, 288] on app-calendar-viewport "Tue 19 Wed 20 Thu 21 Fri 22 Sat 23 Sun 24 Mon 25 Tue 26 Wed 27 Thu 28 Fri 29 Sa…" at bounding box center [401, 220] width 803 height 292
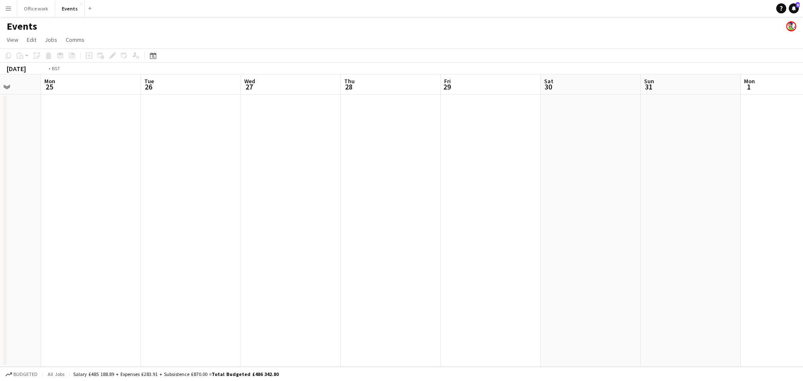
drag, startPoint x: 522, startPoint y: 256, endPoint x: 156, endPoint y: 251, distance: 366.5
click at [141, 274] on app-calendar-viewport "Fri 22 Sat 23 Sun 24 Mon 25 Tue 26 Wed 27 Thu 28 Fri 29 Sat 30 Sun 31 Mon 1 Tue…" at bounding box center [401, 220] width 803 height 292
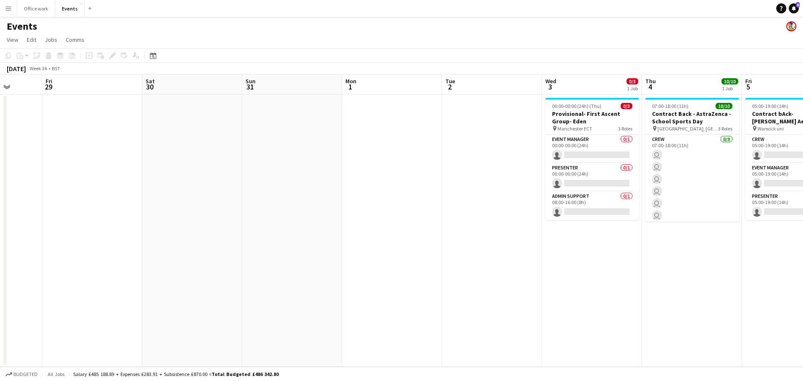
drag, startPoint x: 306, startPoint y: 259, endPoint x: 157, endPoint y: 235, distance: 150.4
click at [177, 247] on app-calendar-viewport "Tue 26 Wed 27 Thu 28 Fri 29 Sat 30 Sun 31 Mon 1 Tue 2 Wed 3 0/3 1 Job Thu 4 10/…" at bounding box center [401, 220] width 803 height 292
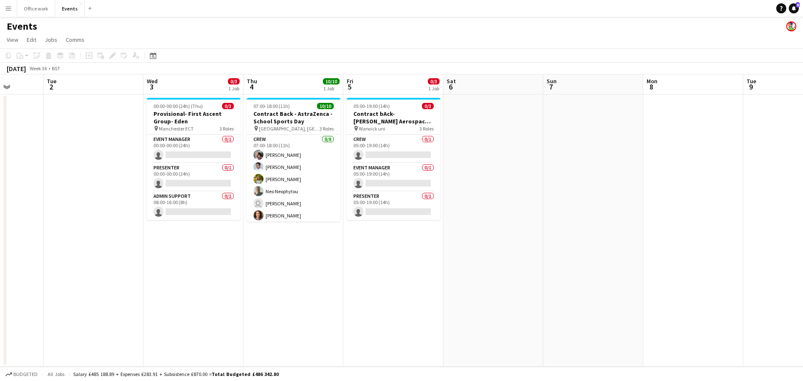
click at [238, 235] on app-calendar-viewport "Sat 30 Sun 31 Mon 1 Tue 2 Wed 3 0/3 1 Job Thu 4 10/10 1 Job Fri 5 0/3 1 Job Sat…" at bounding box center [401, 220] width 803 height 292
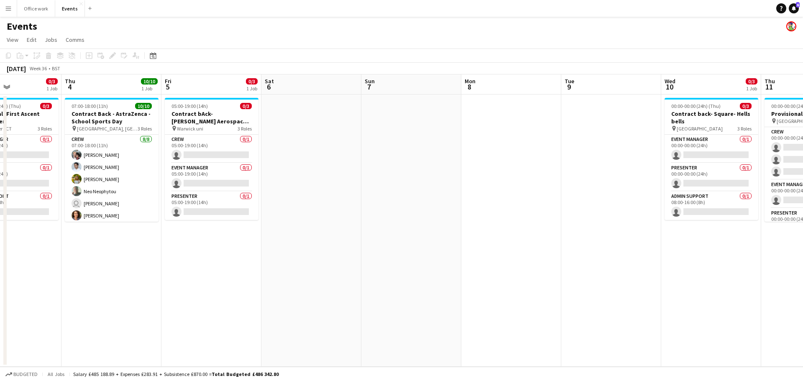
drag, startPoint x: 512, startPoint y: 203, endPoint x: 96, endPoint y: 235, distance: 417.5
click at [96, 235] on app-calendar-viewport "Mon 1 Tue 2 Wed 3 0/3 1 Job Thu 4 10/10 1 Job Fri 5 0/3 1 Job Sat 6 Sun 7 Mon 8…" at bounding box center [401, 220] width 803 height 292
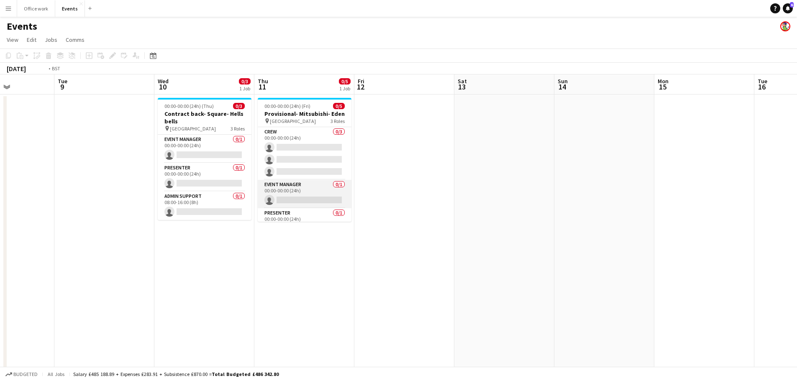
drag, startPoint x: 628, startPoint y: 181, endPoint x: 636, endPoint y: 181, distance: 8.4
click at [644, 181] on app-calendar-viewport "Sat 6 Sun 7 Mon 8 Tue 9 Wed 10 0/3 1 Job Thu 11 0/5 1 Job Fri 12 Sat 13 Sun 14 …" at bounding box center [398, 283] width 797 height 418
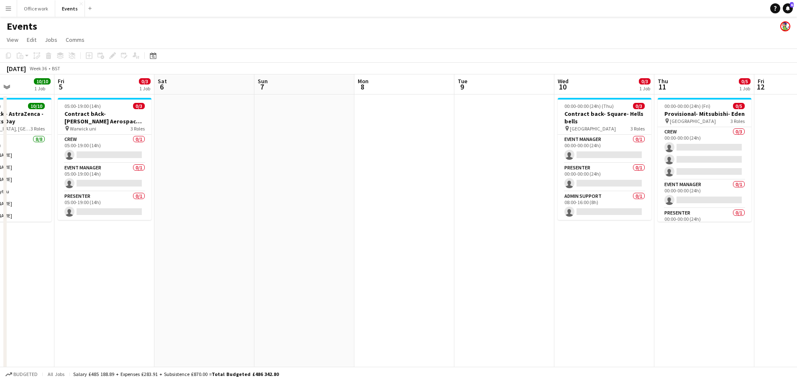
scroll to position [0, 203]
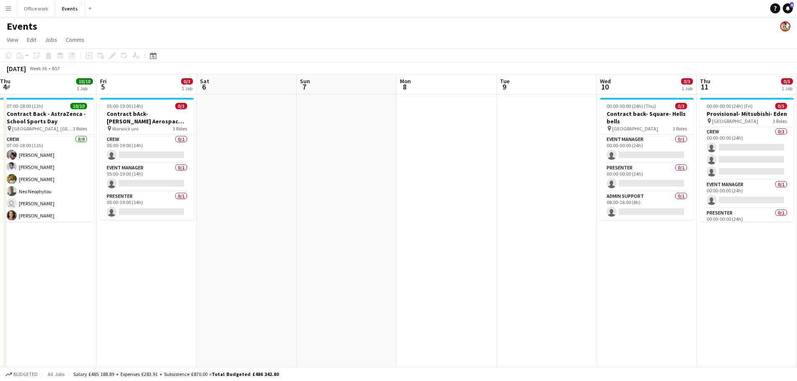
drag, startPoint x: 221, startPoint y: 186, endPoint x: 463, endPoint y: 181, distance: 242.3
click at [463, 181] on app-calendar-viewport "Tue 2 Wed 3 0/3 1 Job Thu 4 10/10 1 Job Fri 5 0/3 1 Job Sat 6 Sun 7 Mon 8 Tue 9…" at bounding box center [398, 283] width 797 height 418
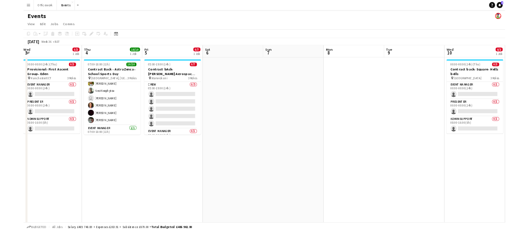
scroll to position [42, 0]
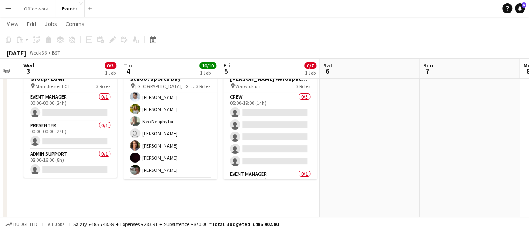
drag, startPoint x: 320, startPoint y: 158, endPoint x: 222, endPoint y: 160, distance: 97.9
click at [222, 159] on app-calendar-viewport "Sun 31 Mon 1 Tue 2 Wed 3 0/3 1 Job Thu 4 10/10 1 Job Fri 5 0/7 1 Job Sat 6 Sun …" at bounding box center [264, 220] width 529 height 459
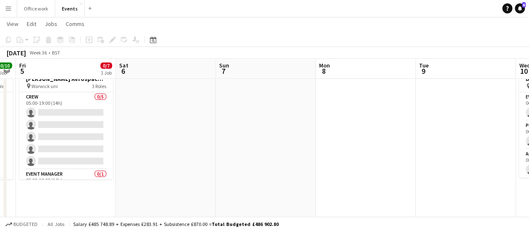
click at [100, 181] on app-calendar-viewport "Tue 2 Wed 3 0/3 1 Job Thu 4 10/10 1 Job Fri 5 0/7 1 Job Sat 6 Sun 7 Mon 8 Tue 9…" at bounding box center [264, 220] width 529 height 459
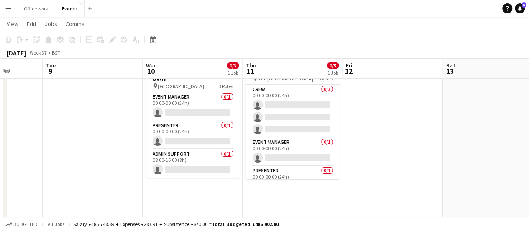
drag, startPoint x: 389, startPoint y: 171, endPoint x: 108, endPoint y: 206, distance: 282.5
click at [105, 206] on app-calendar-viewport "Fri 5 0/7 1 Job Sat 6 Sun 7 Mon 8 Tue 9 Wed 10 0/3 1 Job Thu 11 0/5 1 Job Fri 1…" at bounding box center [264, 220] width 529 height 459
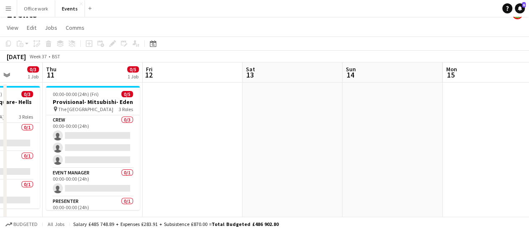
scroll to position [0, 0]
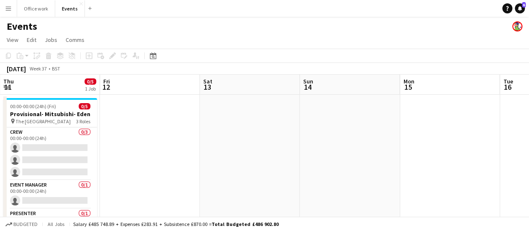
drag, startPoint x: 226, startPoint y: 161, endPoint x: 119, endPoint y: 161, distance: 107.5
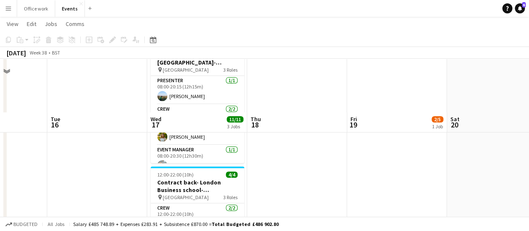
scroll to position [274, 0]
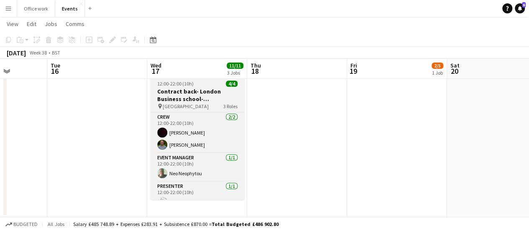
click at [201, 109] on div "pin [GEOGRAPHIC_DATA] 3 Roles" at bounding box center [198, 106] width 94 height 7
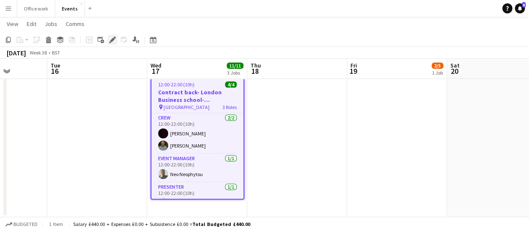
click at [109, 41] on div "Edit" at bounding box center [113, 40] width 10 height 10
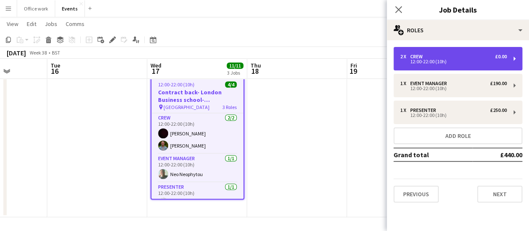
click at [454, 64] on div "2 x Crew £0.00 12:00-22:00 (10h)" at bounding box center [458, 58] width 129 height 23
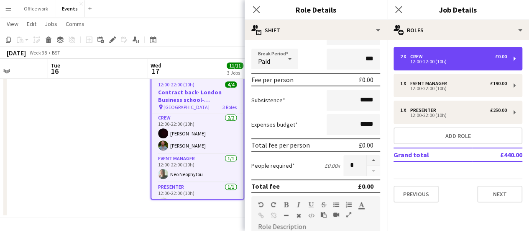
scroll to position [126, 0]
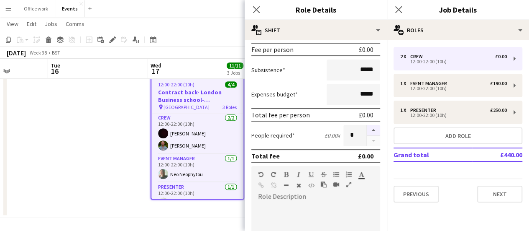
click at [367, 132] on button "button" at bounding box center [373, 130] width 13 height 11
type input "*"
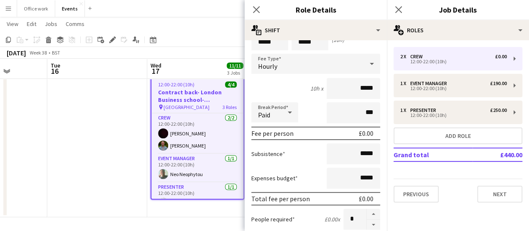
scroll to position [0, 0]
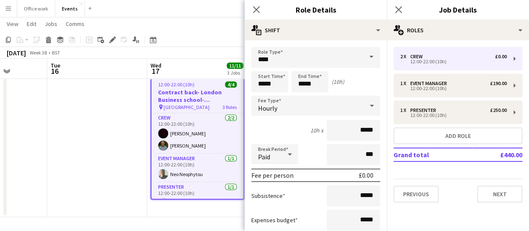
click at [213, 41] on app-toolbar "Copy Paste Paste Ctrl+V Paste with crew Ctrl+Shift+V Paste linked Job [GEOGRAPH…" at bounding box center [264, 40] width 529 height 14
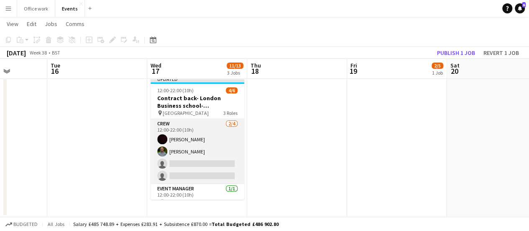
click at [220, 152] on app-card-role "Crew [DATE] 12:00-22:00 (10h) [PERSON_NAME] [PERSON_NAME] single-neutral-action…" at bounding box center [198, 151] width 94 height 65
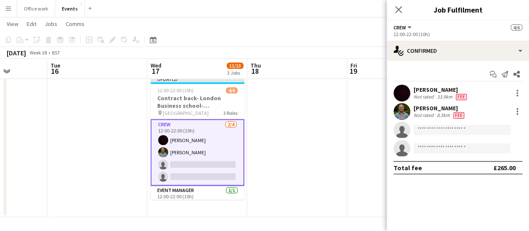
click at [461, 63] on div "Start chat Send notification Share [PERSON_NAME] Not rated 33.9km Fee [PERSON_N…" at bounding box center [458, 121] width 142 height 120
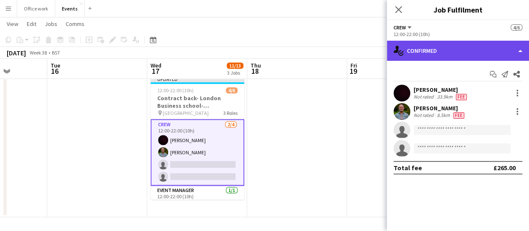
click at [461, 58] on div "single-neutral-actions-check-2 Confirmed" at bounding box center [458, 51] width 142 height 20
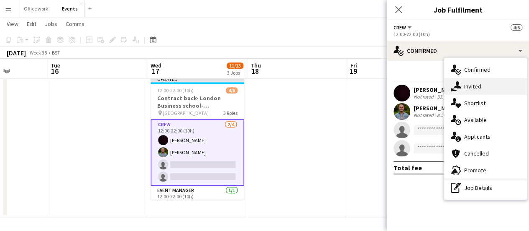
click at [477, 88] on div "single-neutral-actions-share-1 Invited" at bounding box center [485, 86] width 83 height 17
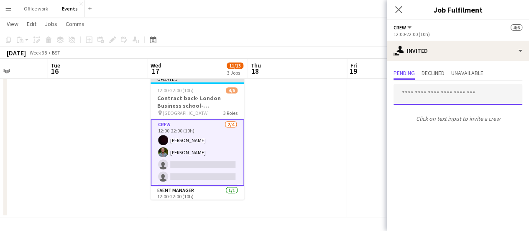
click at [454, 96] on input "text" at bounding box center [458, 94] width 129 height 21
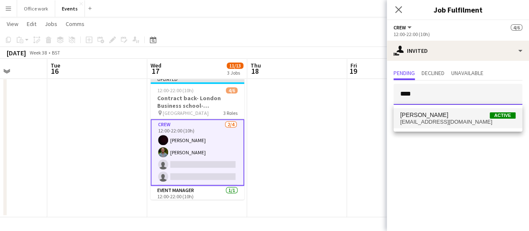
type input "****"
click at [423, 116] on span "[PERSON_NAME]" at bounding box center [424, 114] width 48 height 7
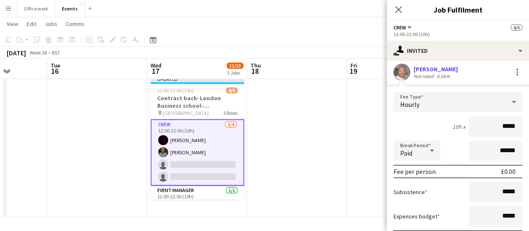
scroll to position [84, 0]
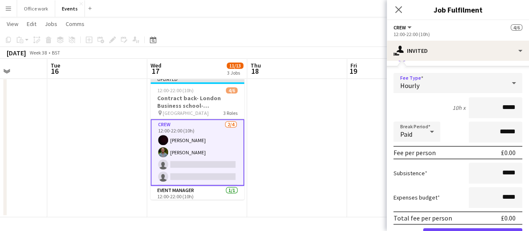
click at [438, 83] on div "Hourly" at bounding box center [450, 83] width 112 height 20
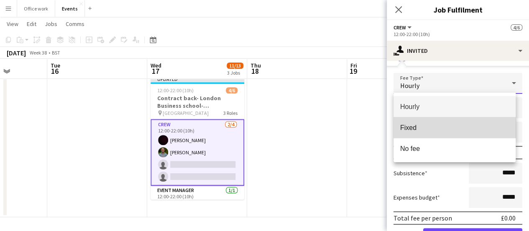
click at [438, 130] on span "Fixed" at bounding box center [454, 127] width 109 height 8
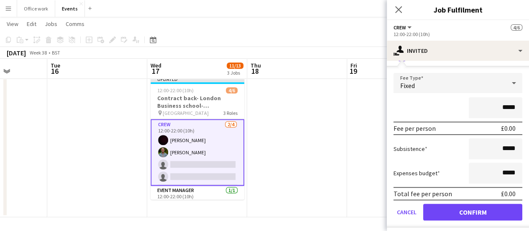
click at [489, 107] on input "*****" at bounding box center [496, 107] width 54 height 21
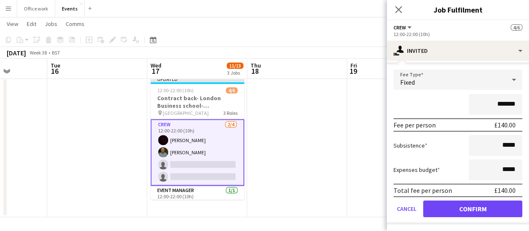
scroll to position [88, 0]
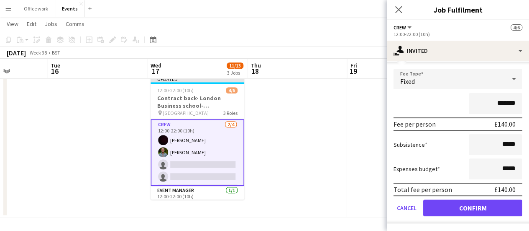
type input "*******"
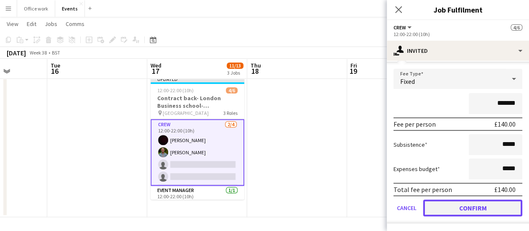
click at [474, 199] on button "Confirm" at bounding box center [472, 207] width 99 height 17
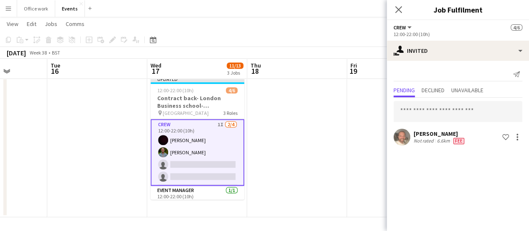
scroll to position [0, 0]
click at [434, 108] on input "text" at bounding box center [458, 111] width 129 height 21
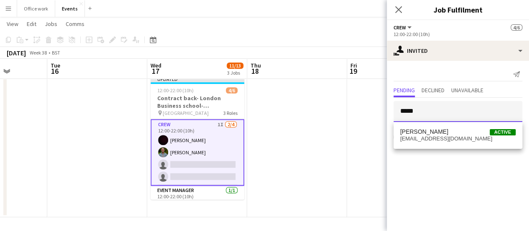
type input "*****"
click at [422, 149] on div "Send notification Pending Declined Unavailable ***** [PERSON_NAME] Not rated 6.…" at bounding box center [458, 107] width 142 height 93
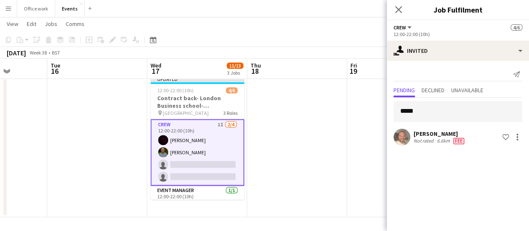
click at [428, 137] on div "Not rated" at bounding box center [425, 140] width 22 height 7
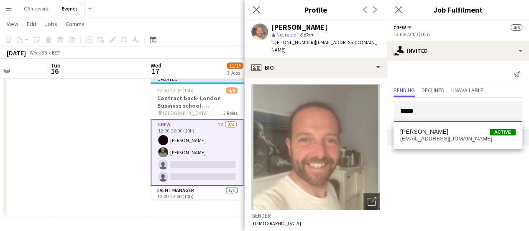
click at [432, 113] on input "*****" at bounding box center [458, 111] width 129 height 21
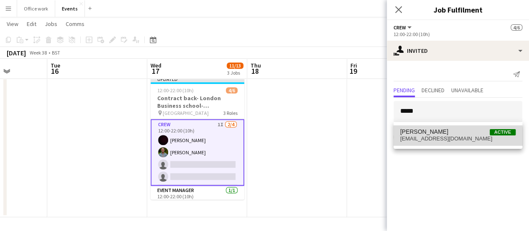
click at [432, 138] on span "[EMAIL_ADDRESS][DOMAIN_NAME]" at bounding box center [457, 138] width 115 height 7
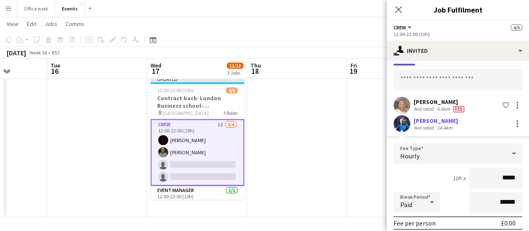
scroll to position [42, 0]
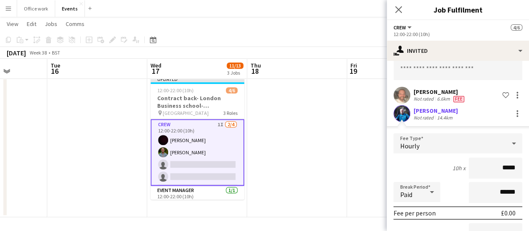
click at [458, 133] on div "Hourly" at bounding box center [450, 143] width 112 height 20
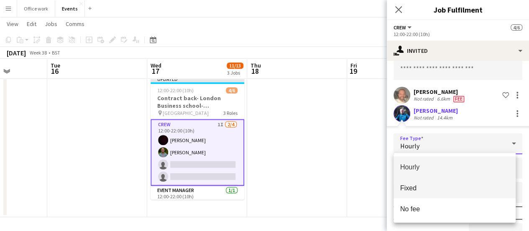
click at [441, 184] on span "Fixed" at bounding box center [454, 188] width 109 height 8
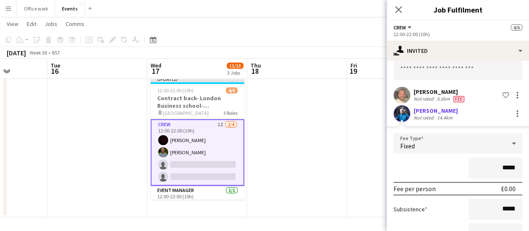
click at [495, 163] on input "*****" at bounding box center [496, 167] width 54 height 21
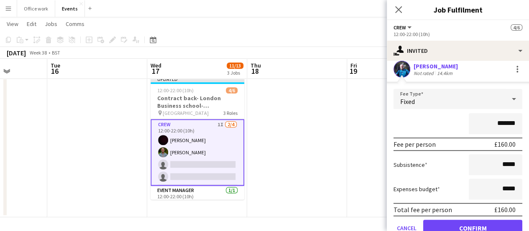
scroll to position [106, 0]
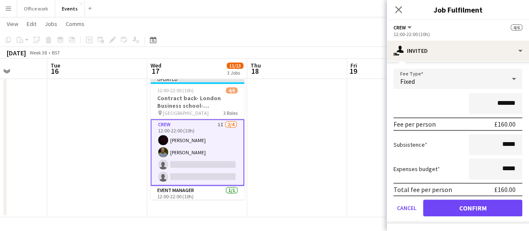
type input "*******"
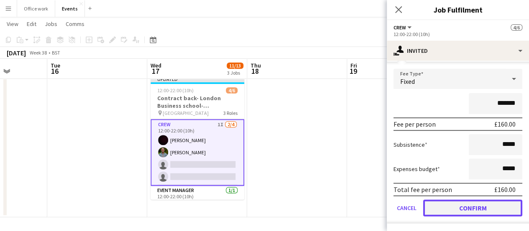
click at [465, 205] on button "Confirm" at bounding box center [472, 207] width 99 height 17
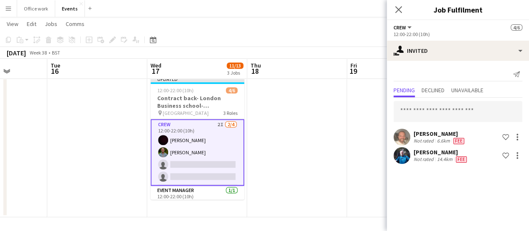
scroll to position [0, 0]
click at [260, 26] on app-page-menu "View Day view expanded Day view collapsed Month view Date picker Jump to [DATE]…" at bounding box center [264, 25] width 529 height 16
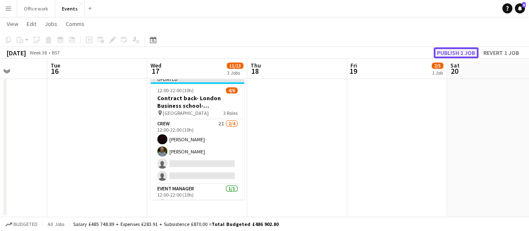
click at [460, 54] on button "Publish 1 job" at bounding box center [456, 52] width 45 height 11
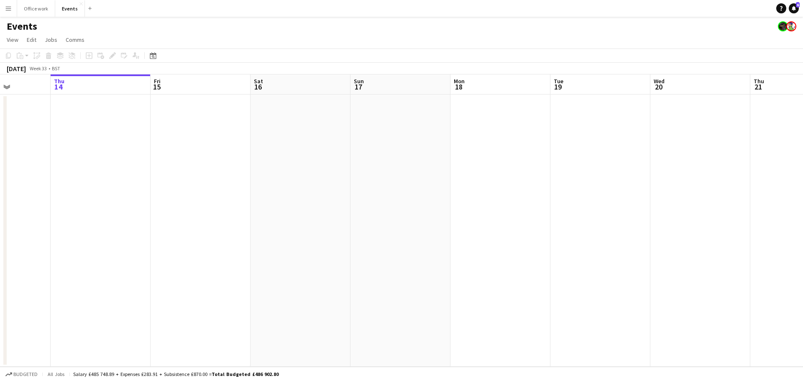
drag, startPoint x: 337, startPoint y: 222, endPoint x: 445, endPoint y: 210, distance: 108.1
click at [128, 242] on app-calendar-viewport "Mon 11 Tue 12 Wed 13 Thu 14 Fri 15 Sat 16 Sun 17 Mon 18 Tue 19 Wed 20 Thu 21 Fr…" at bounding box center [401, 220] width 803 height 292
drag, startPoint x: 560, startPoint y: 227, endPoint x: 298, endPoint y: 272, distance: 265.6
click at [298, 272] on app-calendar-viewport "Thu 14 Fri 15 Sat 16 Sun 17 Mon 18 Tue 19 Wed 20 Thu 21 Fri 22 Sat 23 Sun 24 Mo…" at bounding box center [401, 220] width 803 height 292
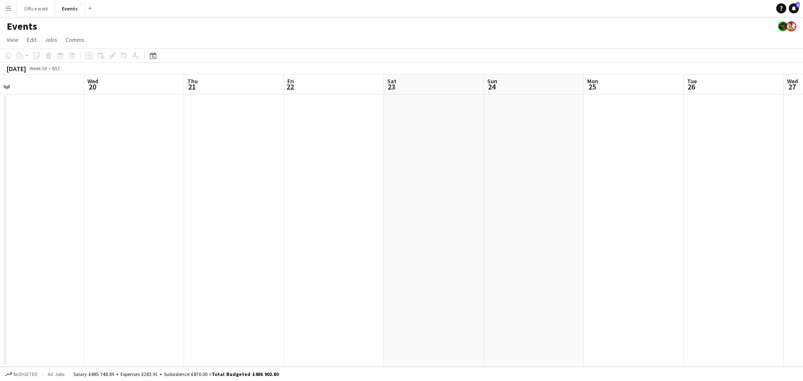
drag, startPoint x: 639, startPoint y: 272, endPoint x: 211, endPoint y: 278, distance: 428.0
click at [275, 295] on app-calendar-viewport "Sat 16 Sun 17 Mon 18 Tue 19 Wed 20 Thu 21 Fri 22 Sat 23 Sun 24 Mon 25 Tue 26 We…" at bounding box center [401, 220] width 803 height 292
drag, startPoint x: 559, startPoint y: 283, endPoint x: 479, endPoint y: 255, distance: 84.7
click at [307, 297] on app-calendar-viewport "Tue 19 Wed 20 Thu 21 Fri 22 Sat 23 Sun 24 Mon 25 Tue 26 Wed 27 Thu 28 Fri 29 Sa…" at bounding box center [401, 220] width 803 height 292
click at [133, 278] on app-calendar-viewport "Fri 22 Sat 23 Sun 24 Mon 25 Tue 26 Wed 27 Thu 28 Fri 29 Sat 30 Sun 31 Mon 1 Tue…" at bounding box center [401, 220] width 803 height 292
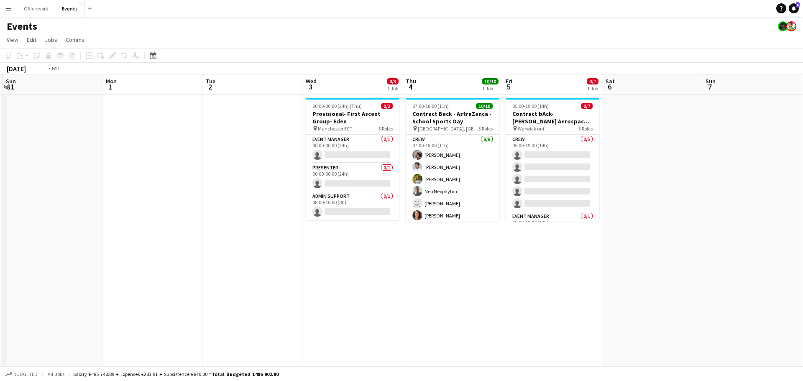
drag, startPoint x: 458, startPoint y: 254, endPoint x: 203, endPoint y: 261, distance: 254.9
click at [191, 268] on app-calendar-viewport "Wed 27 Thu 28 Fri 29 Sat 30 Sun 31 Mon 1 Tue 2 Wed 3 0/3 1 Job Thu 4 10/10 1 Jo…" at bounding box center [401, 220] width 803 height 292
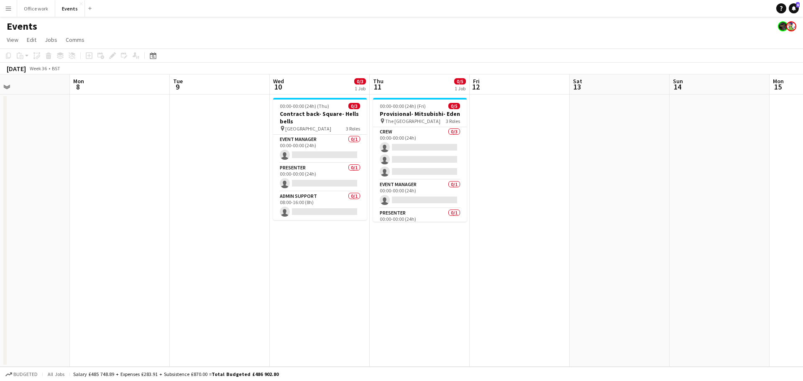
drag, startPoint x: 500, startPoint y: 230, endPoint x: 114, endPoint y: 239, distance: 385.4
click at [44, 264] on app-calendar-viewport "Fri 5 0/7 1 Job Sat 6 Sun 7 Mon 8 Tue 9 Wed 10 0/3 1 Job Thu 11 0/5 1 Job Fri 1…" at bounding box center [401, 220] width 803 height 292
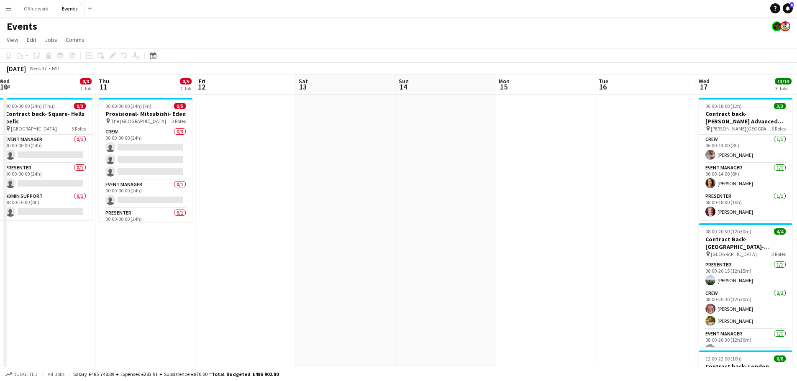
drag, startPoint x: 318, startPoint y: 233, endPoint x: 420, endPoint y: 222, distance: 102.7
click at [188, 235] on app-calendar-viewport "Sun 7 Mon 8 Tue 9 Wed 10 0/3 1 Job Thu 11 0/5 1 Job Fri 12 Sat 13 Sun 14 Mon 15…" at bounding box center [398, 283] width 797 height 418
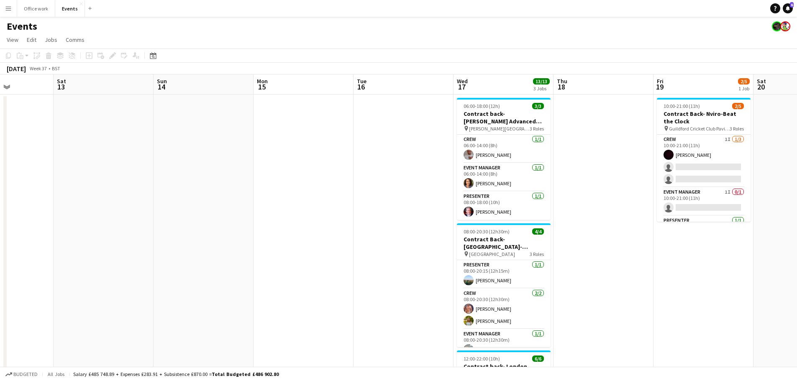
drag, startPoint x: 436, startPoint y: 250, endPoint x: 189, endPoint y: 247, distance: 246.9
click at [189, 248] on app-calendar-viewport "Tue 9 Wed 10 0/3 1 Job Thu 11 0/5 1 Job Fri 12 Sat 13 Sun 14 Mon 15 Tue 16 Wed …" at bounding box center [398, 283] width 797 height 418
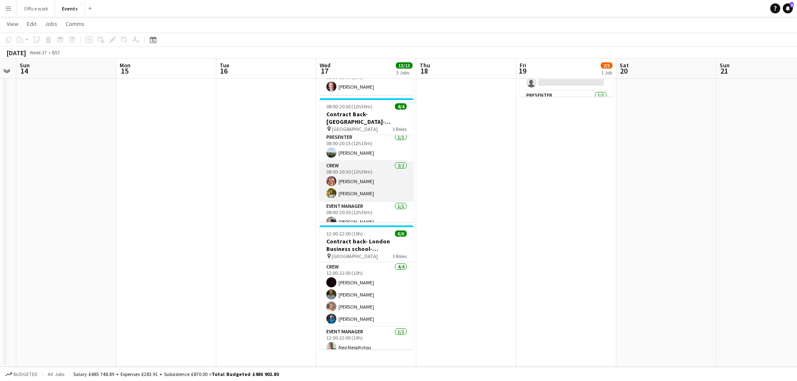
scroll to position [0, 0]
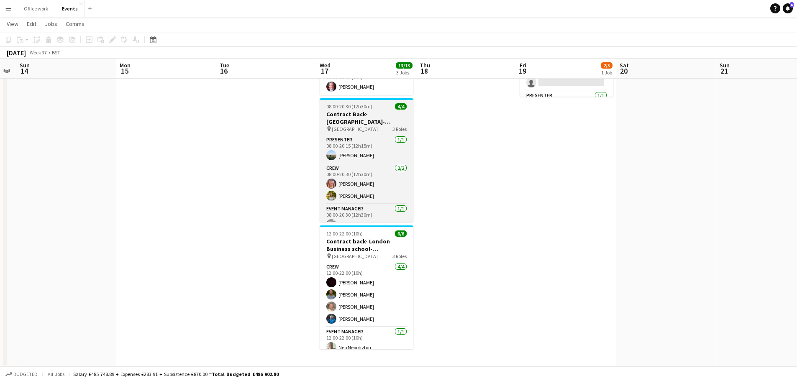
click at [392, 122] on h3 "Contract Back- [GEOGRAPHIC_DATA]-Animate" at bounding box center [367, 117] width 94 height 15
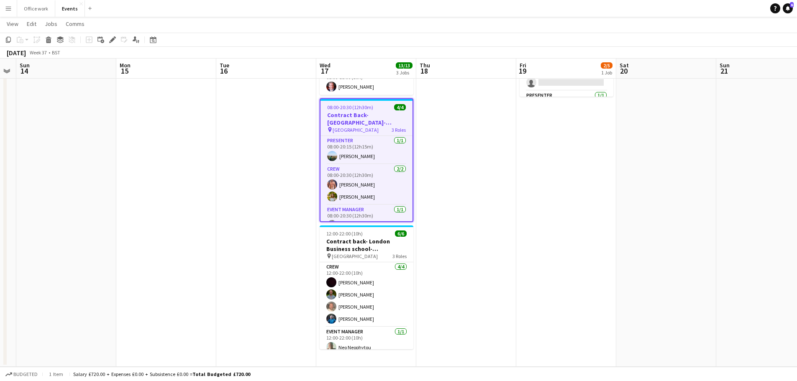
click at [437, 102] on app-date-cell at bounding box center [466, 167] width 100 height 397
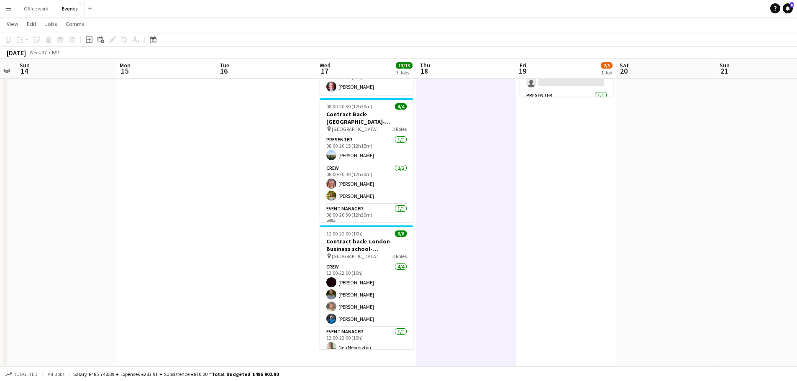
click at [436, 102] on app-date-cell at bounding box center [466, 167] width 100 height 397
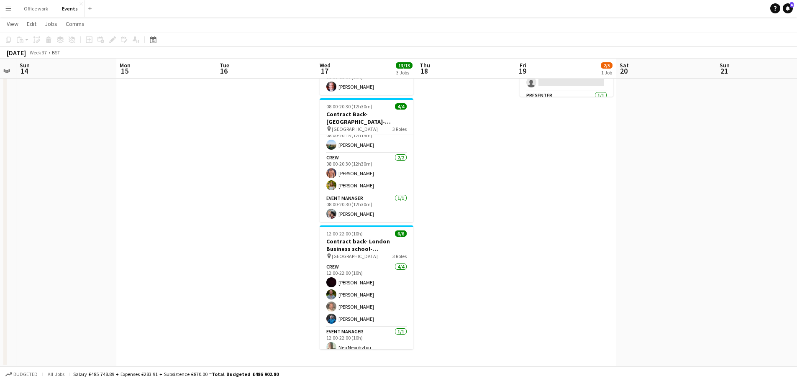
scroll to position [0, 241]
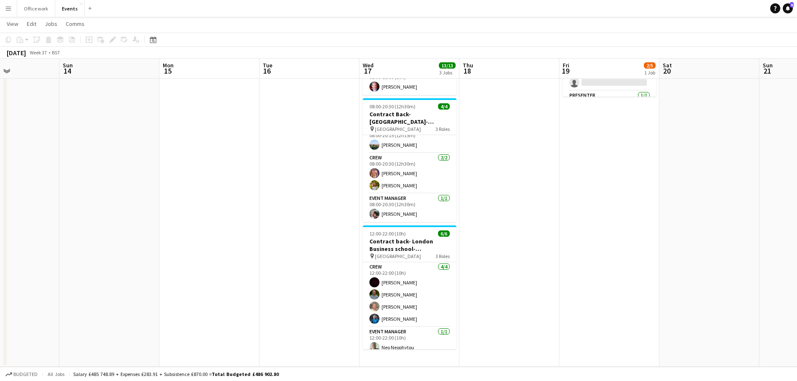
click at [487, 190] on app-calendar-viewport "Thu 11 0/5 1 Job Fri 12 Sat 13 Sun 14 Mon 15 Tue 16 Wed 17 13/13 3 Jobs Thu 18 …" at bounding box center [398, 137] width 797 height 459
